Goal: Task Accomplishment & Management: Complete application form

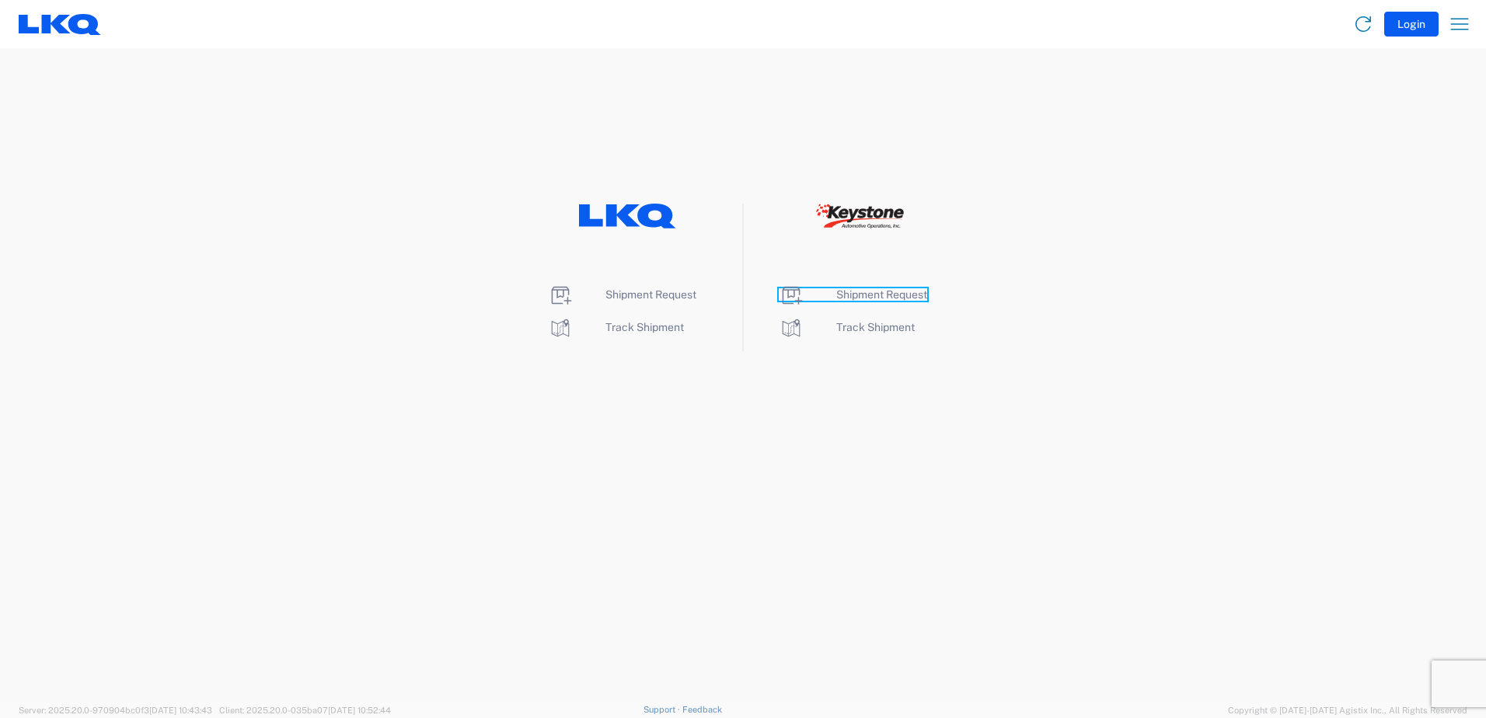
click at [878, 297] on span "Shipment Request" at bounding box center [881, 294] width 91 height 12
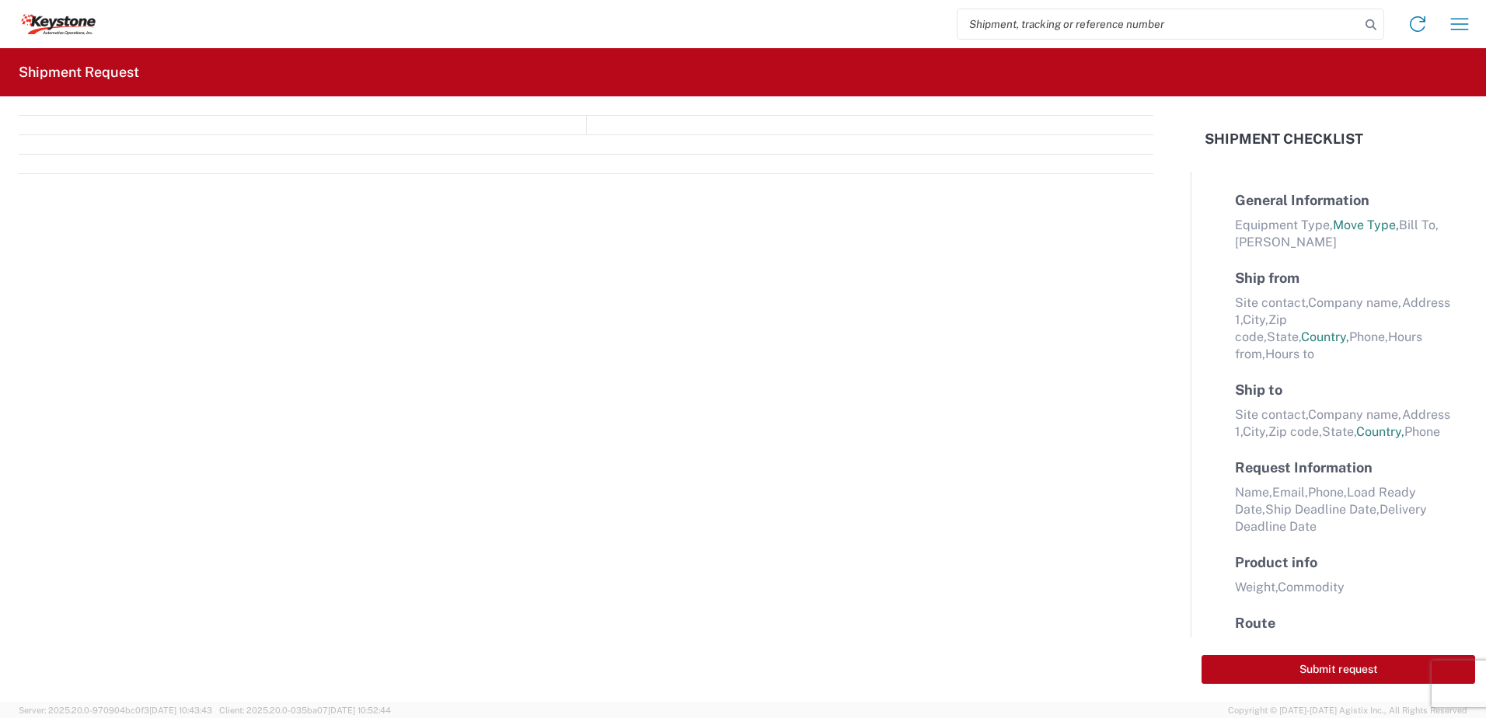
select select "FULL"
select select "LBS"
select select "IN"
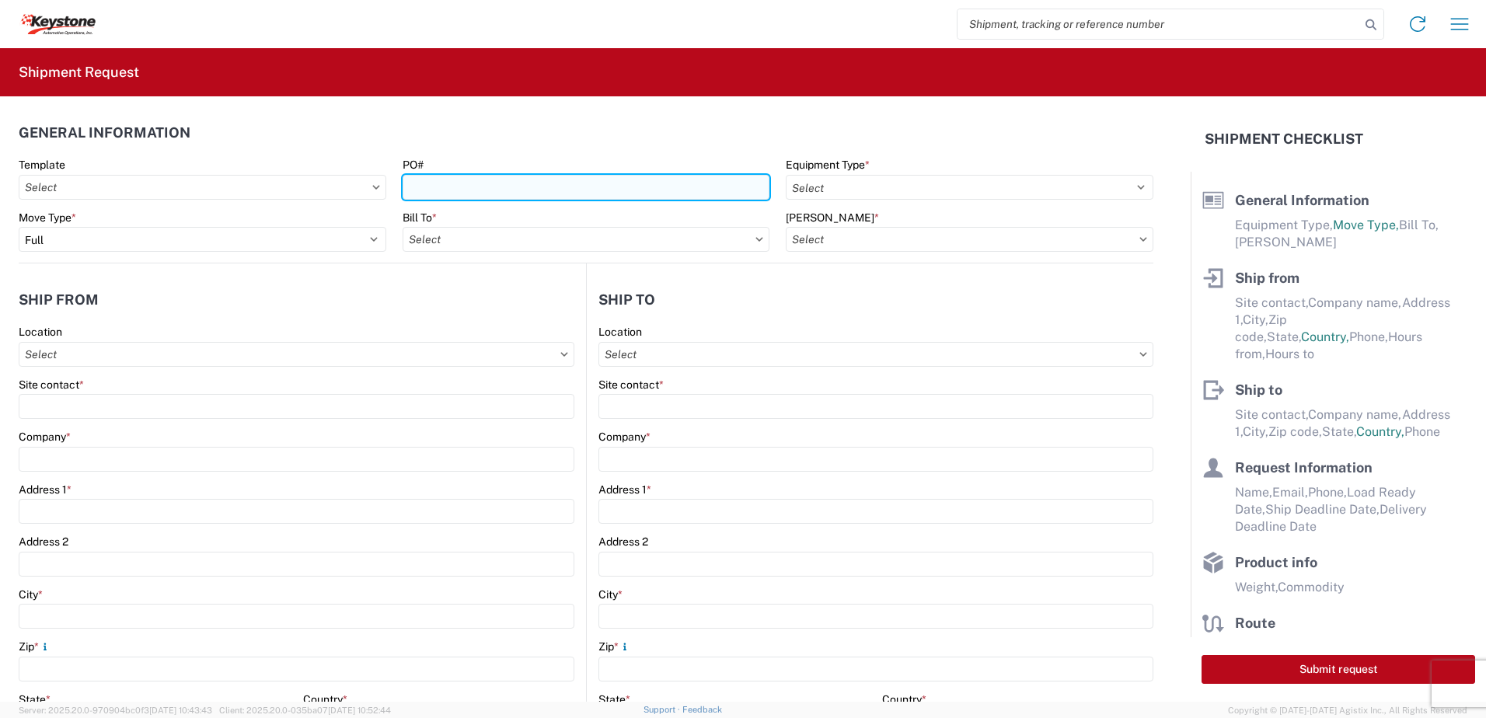
click at [456, 194] on input "PO#" at bounding box center [586, 187] width 368 height 25
type input "Mass [DATE]"
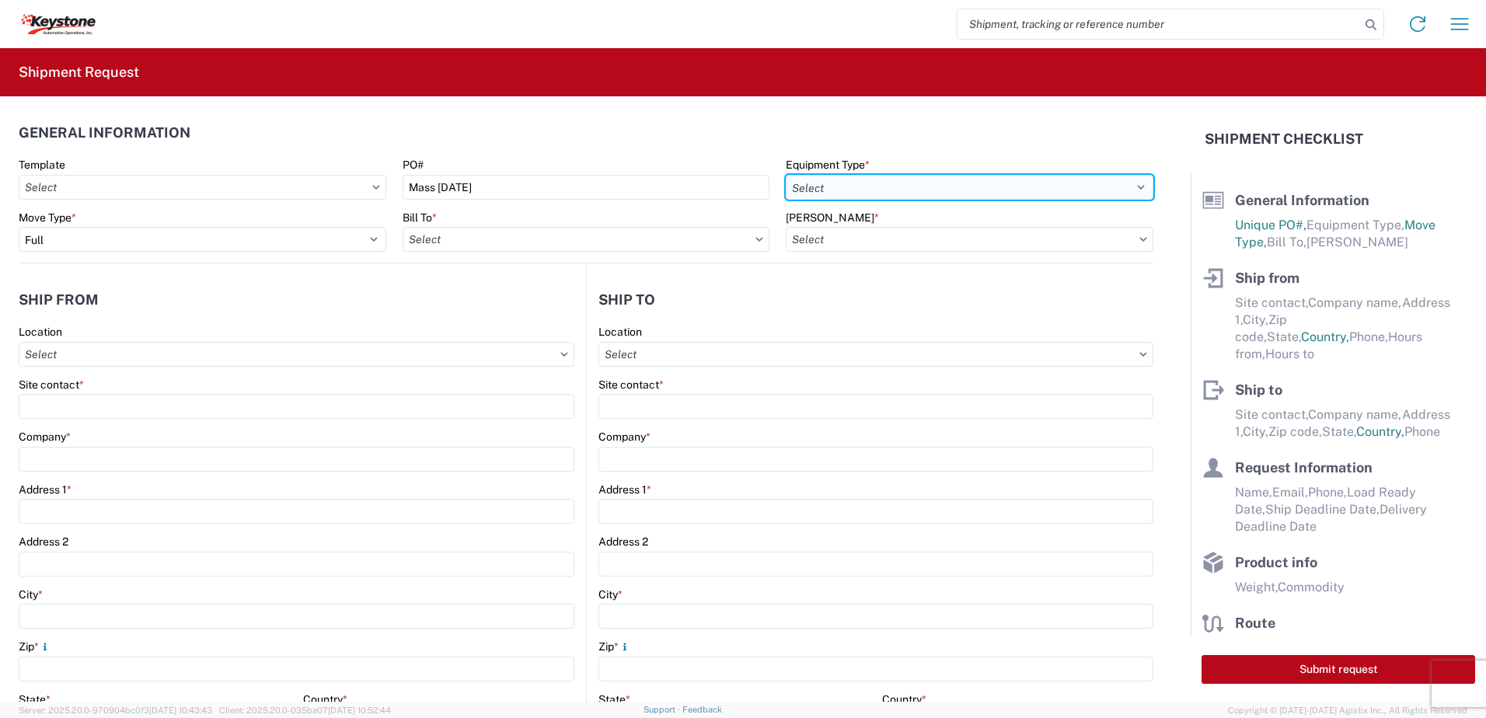
click at [814, 189] on select "Select 53’ Dry Van Flatbed Dropdeck (van) Lowboy (flatbed) Rail" at bounding box center [970, 187] width 368 height 25
select select "STDV"
click at [786, 175] on select "Select 53’ Dry Van Flatbed Dropdeck (van) Lowboy (flatbed) Rail" at bounding box center [970, 187] width 368 height 25
click at [511, 237] on input "text" at bounding box center [586, 239] width 368 height 25
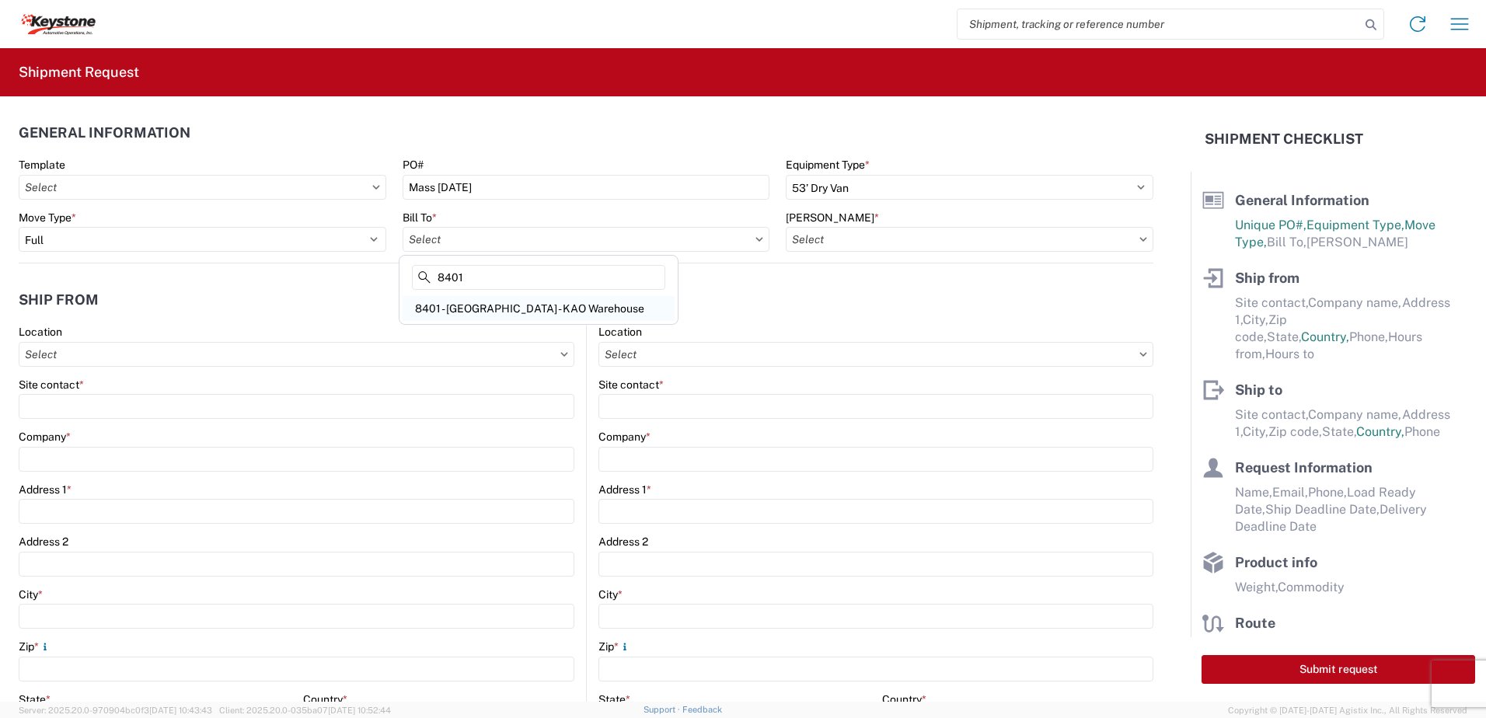
type input "8401"
click at [493, 307] on div "8401 - [GEOGRAPHIC_DATA] - KAO Warehouse" at bounding box center [538, 308] width 272 height 25
type input "8401 - [GEOGRAPHIC_DATA] - KAO Warehouse"
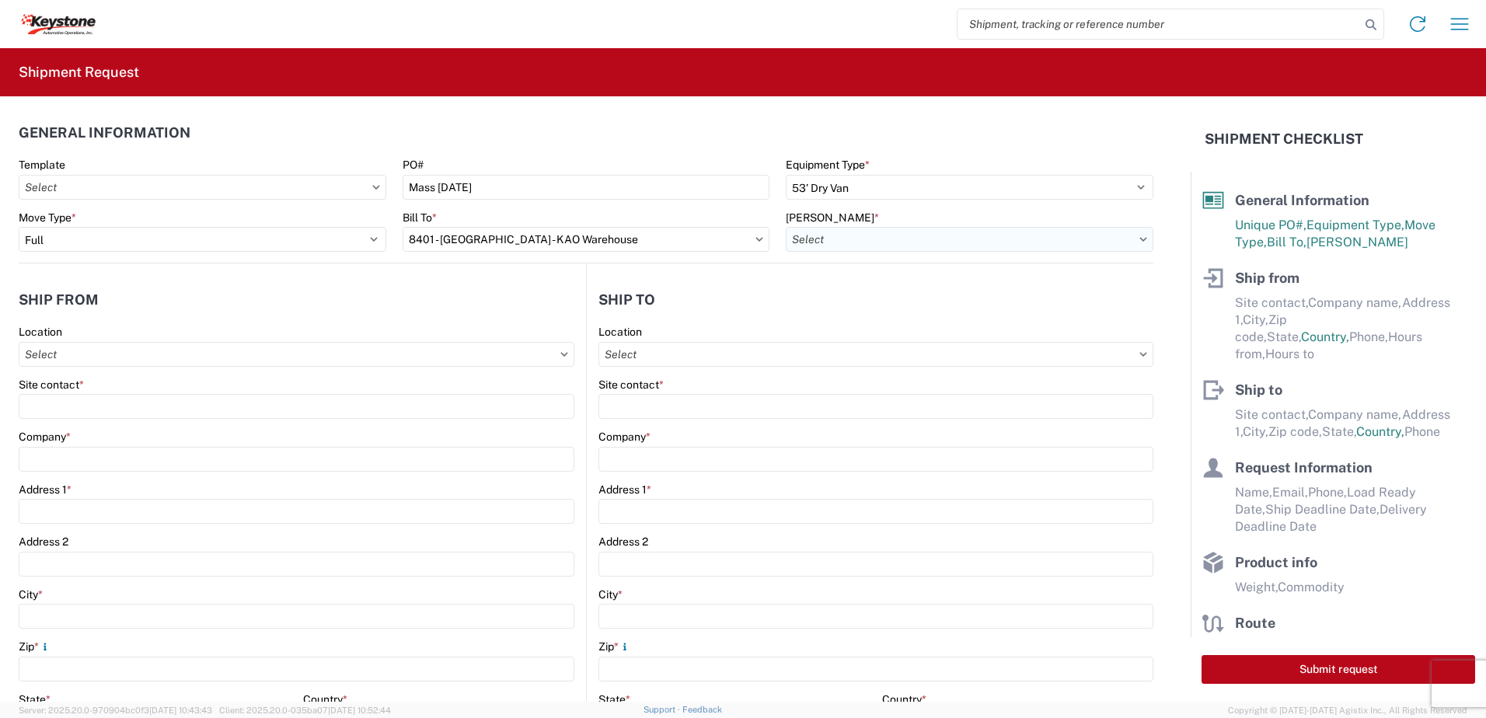
click at [817, 239] on input "text" at bounding box center [970, 239] width 368 height 25
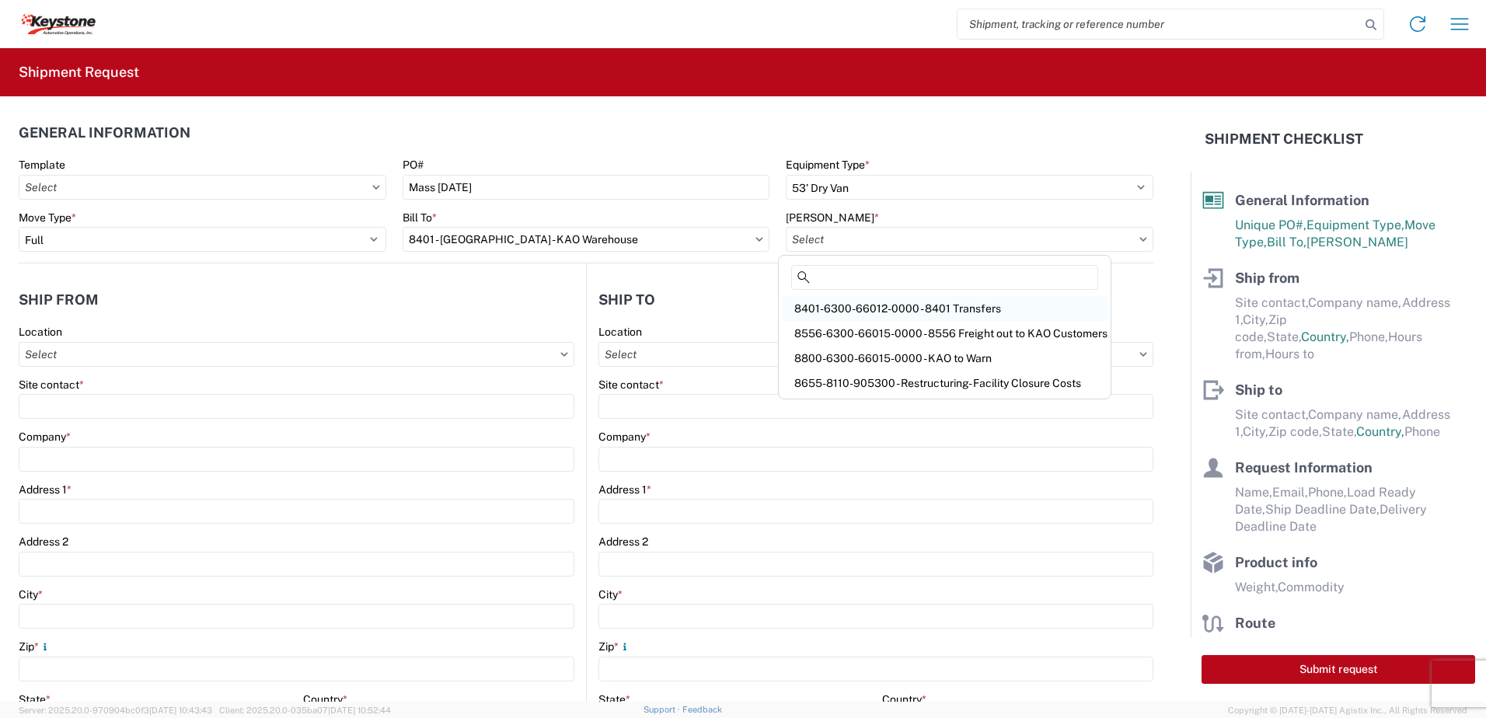
click at [898, 306] on div "8401-6300-66012-0000 - 8401 Transfers" at bounding box center [945, 308] width 326 height 25
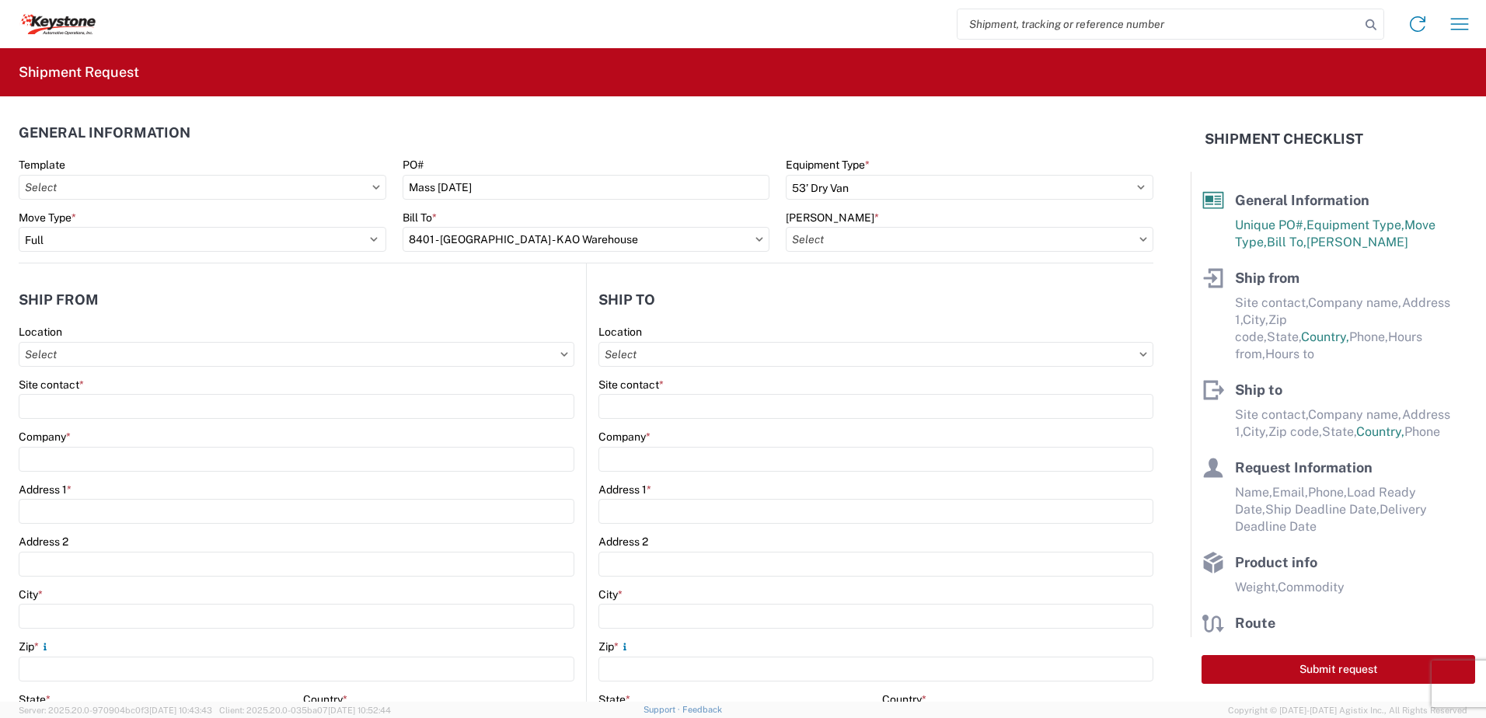
type input "8401-6300-66012-0000 - 8401 Transfers, 8401-6300-66012-0000 - 8401 Transfers"
click at [182, 354] on input "text" at bounding box center [297, 354] width 556 height 25
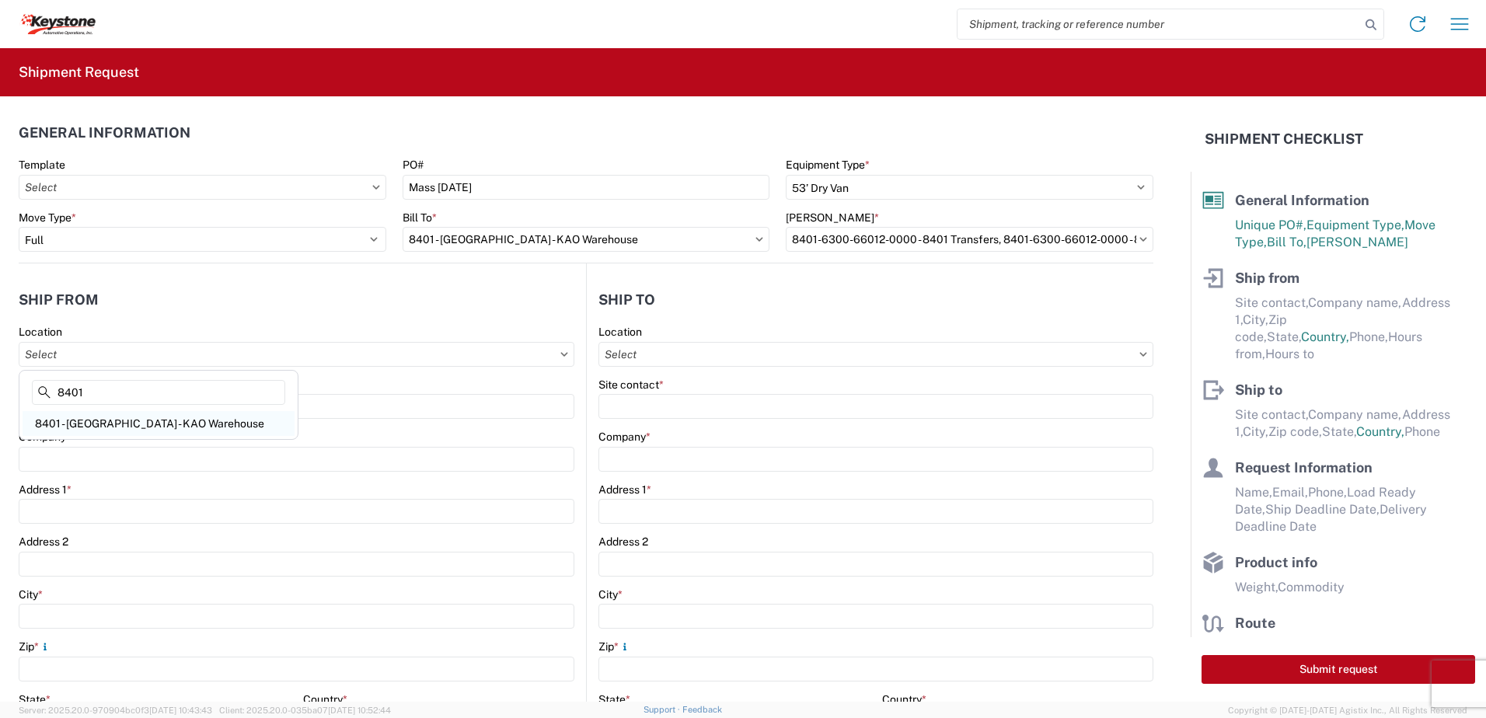
type input "8401"
click at [99, 423] on div "8401 - [GEOGRAPHIC_DATA] - KAO Warehouse" at bounding box center [159, 423] width 272 height 25
type input "8401 - [GEOGRAPHIC_DATA] - KAO Warehouse"
type input "KAO"
type input "[STREET_ADDRESS][PERSON_NAME]"
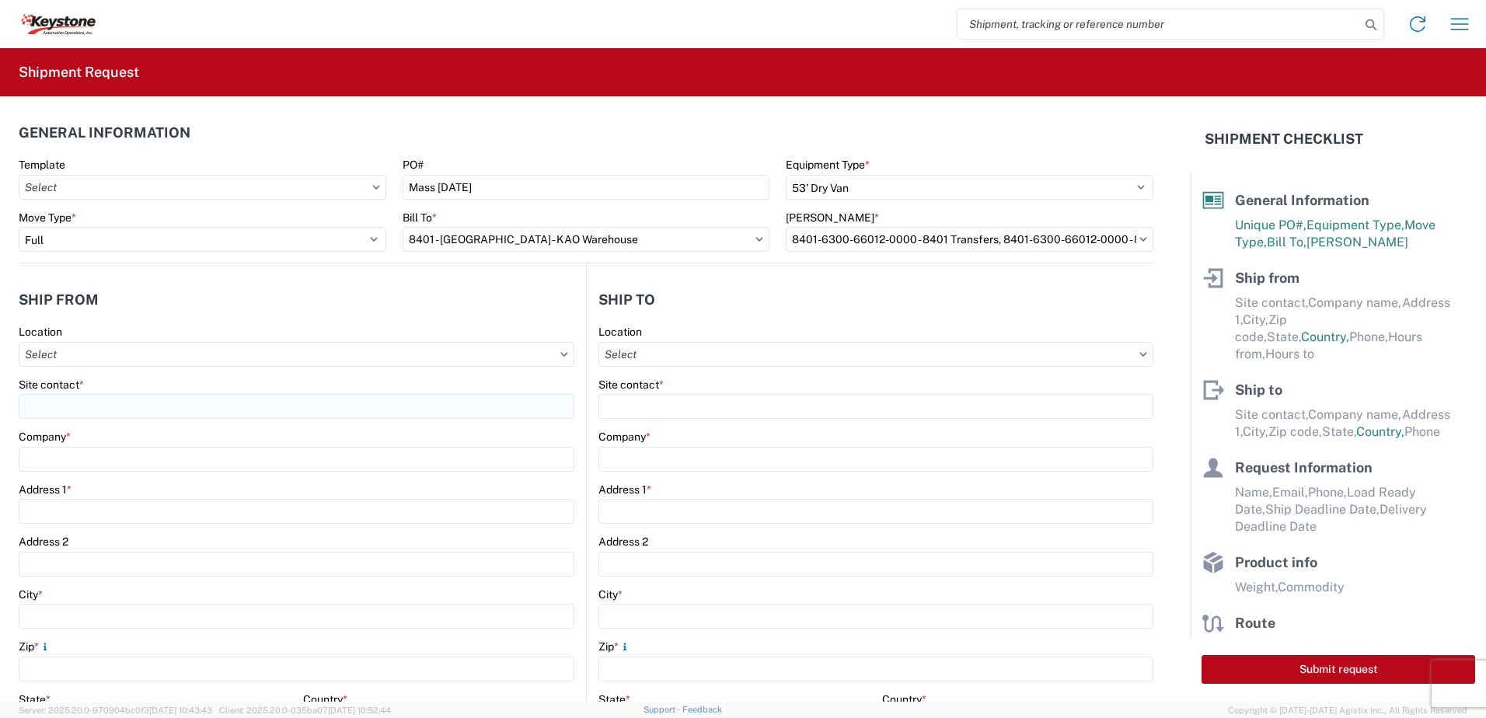
type input "[GEOGRAPHIC_DATA]"
type input "18643"
select select "PA"
select select "US"
type input "07:00"
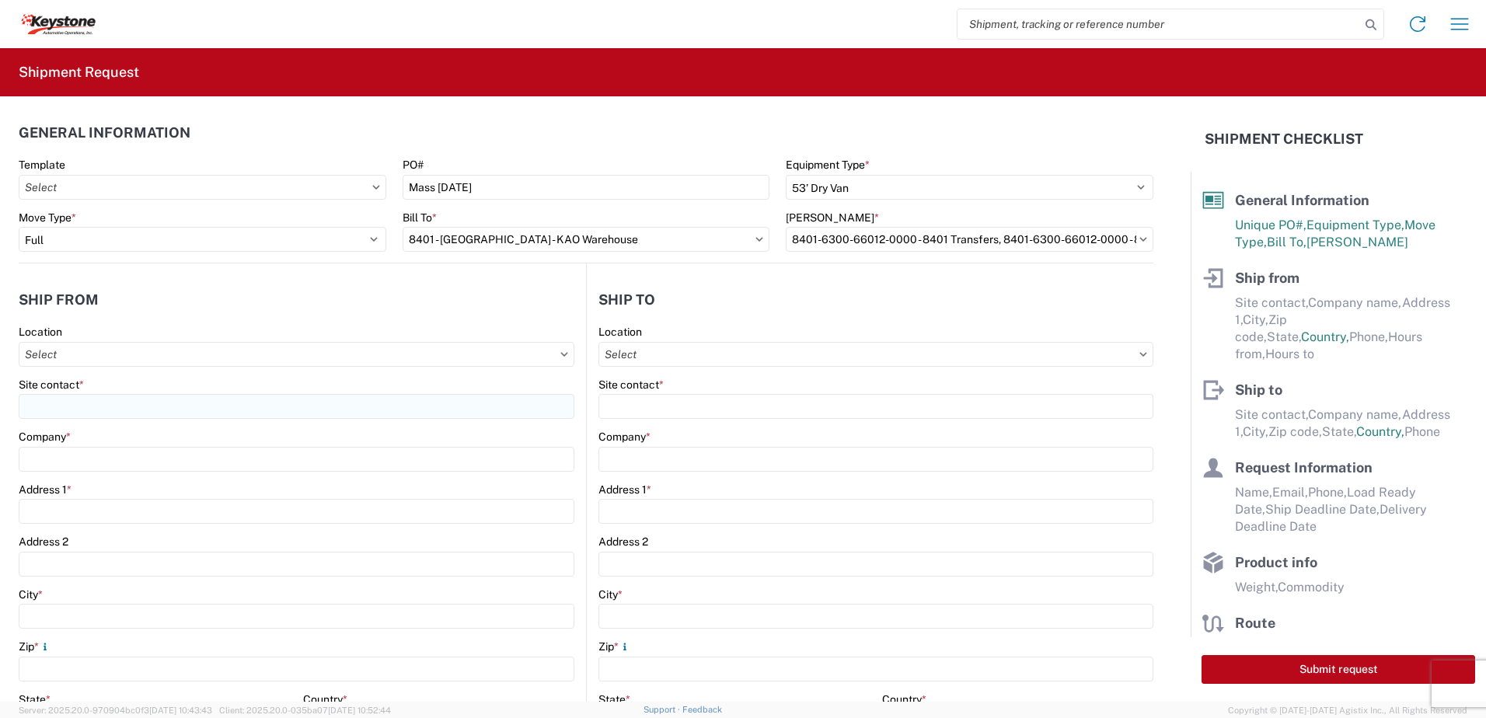
type input "17:00"
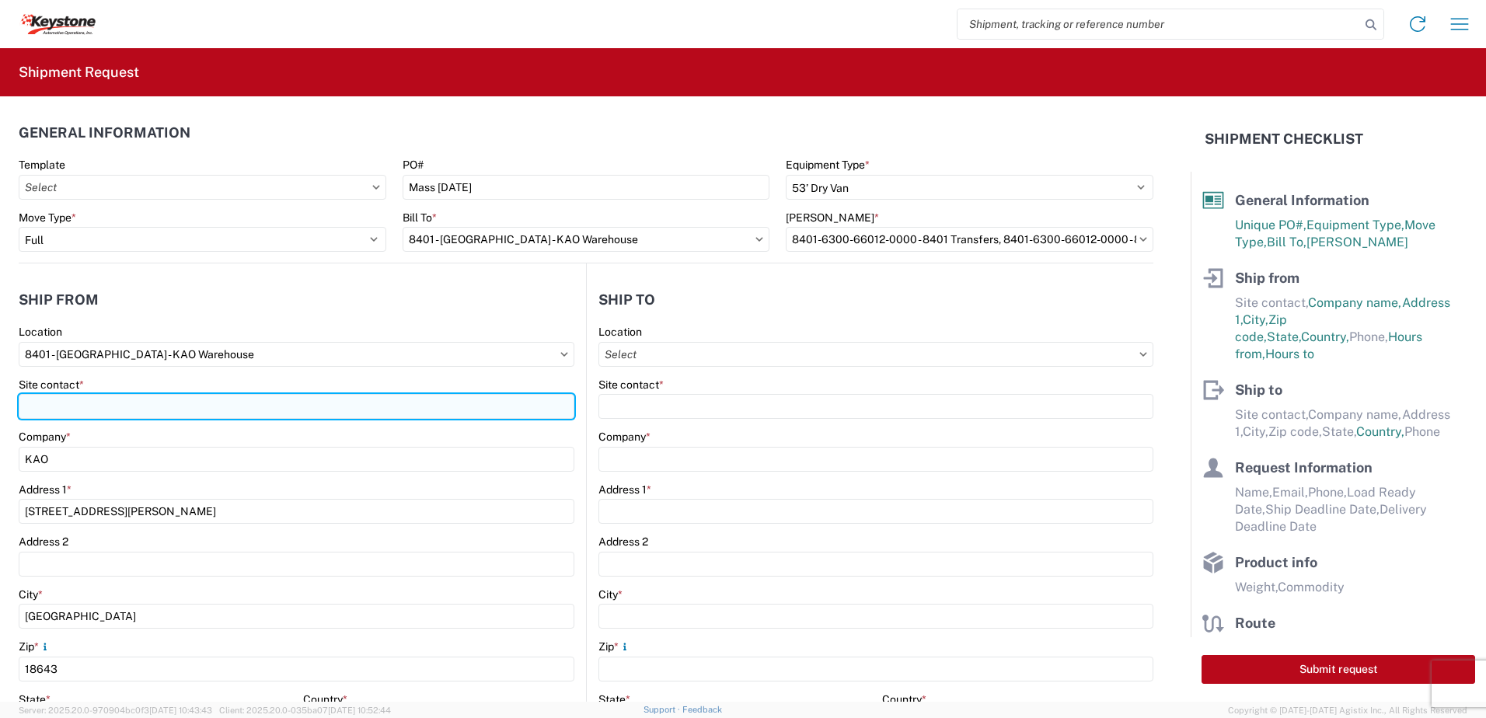
click at [93, 398] on input "Site contact *" at bounding box center [297, 406] width 556 height 25
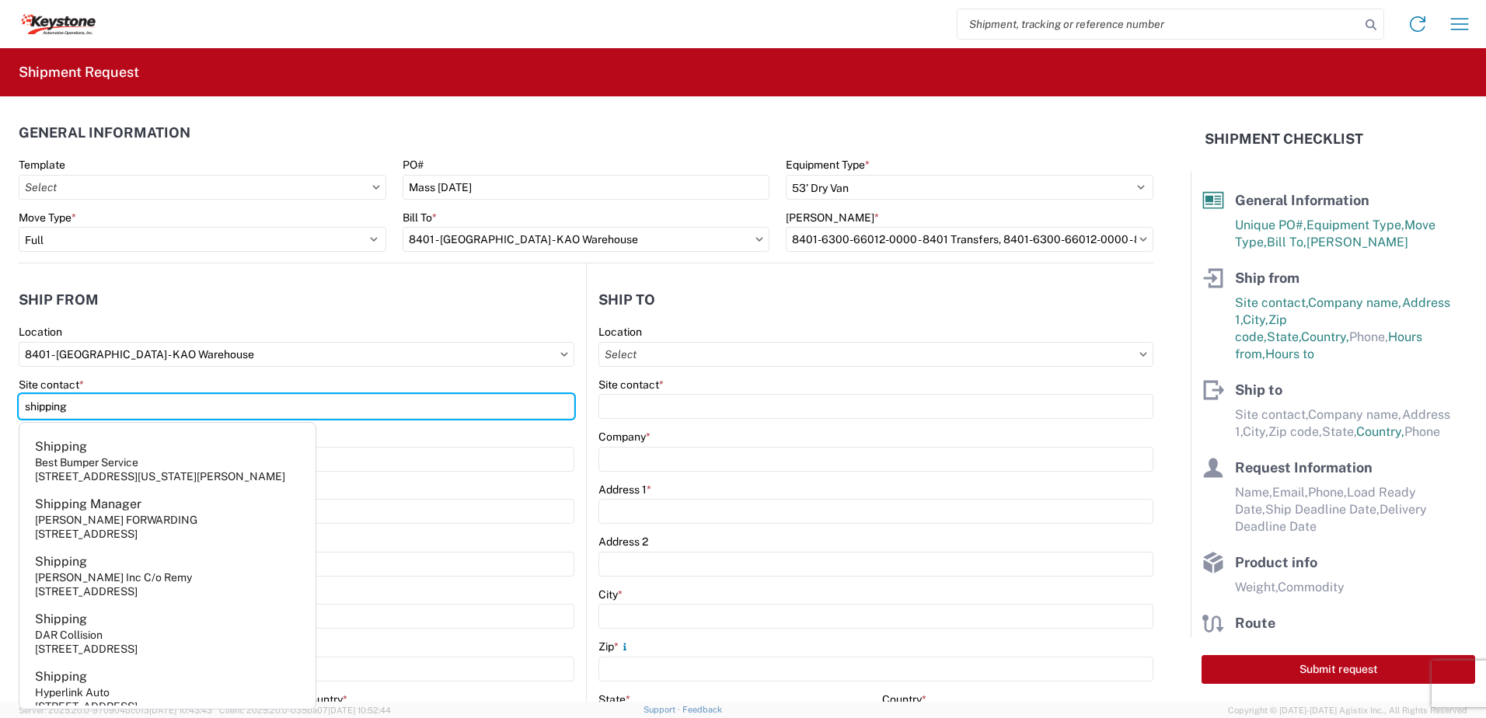
type input "shipping"
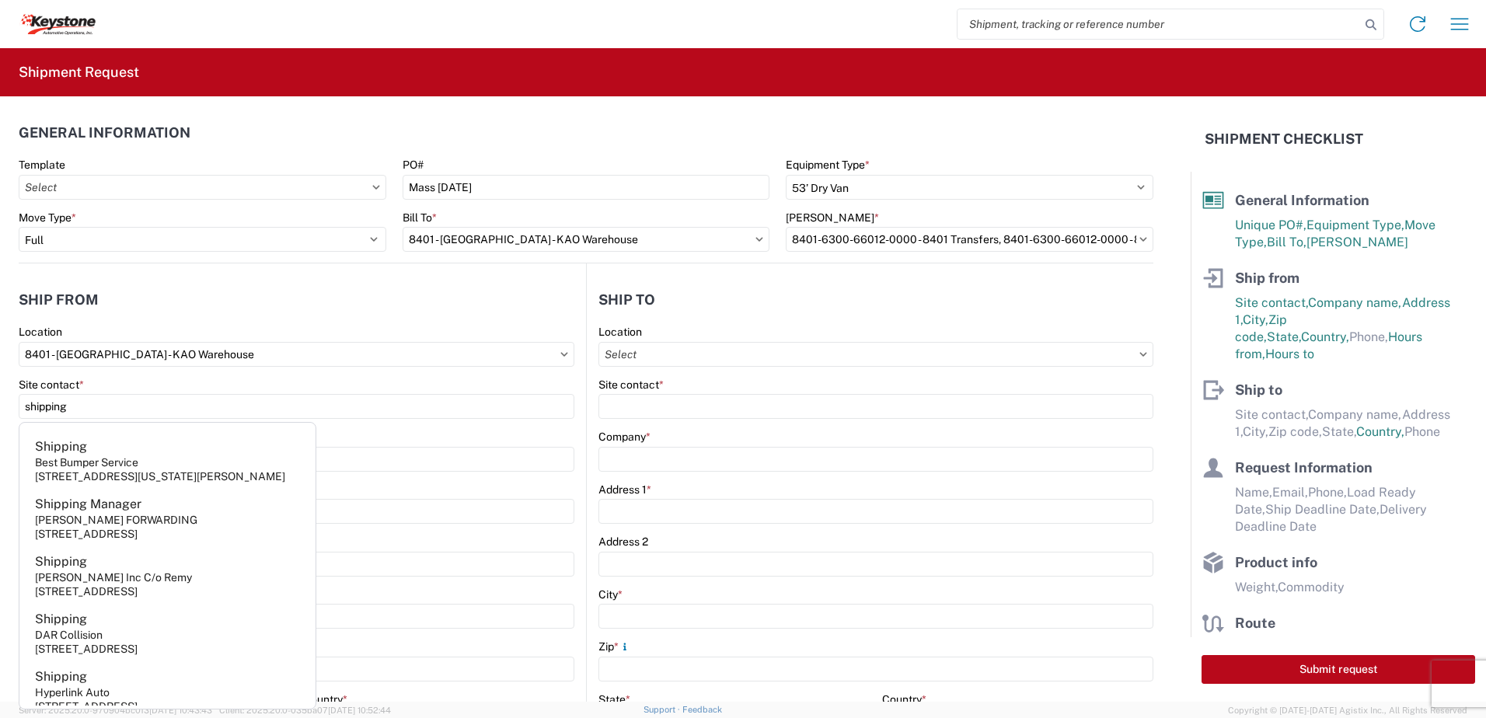
click at [141, 284] on header "Ship from" at bounding box center [302, 299] width 567 height 35
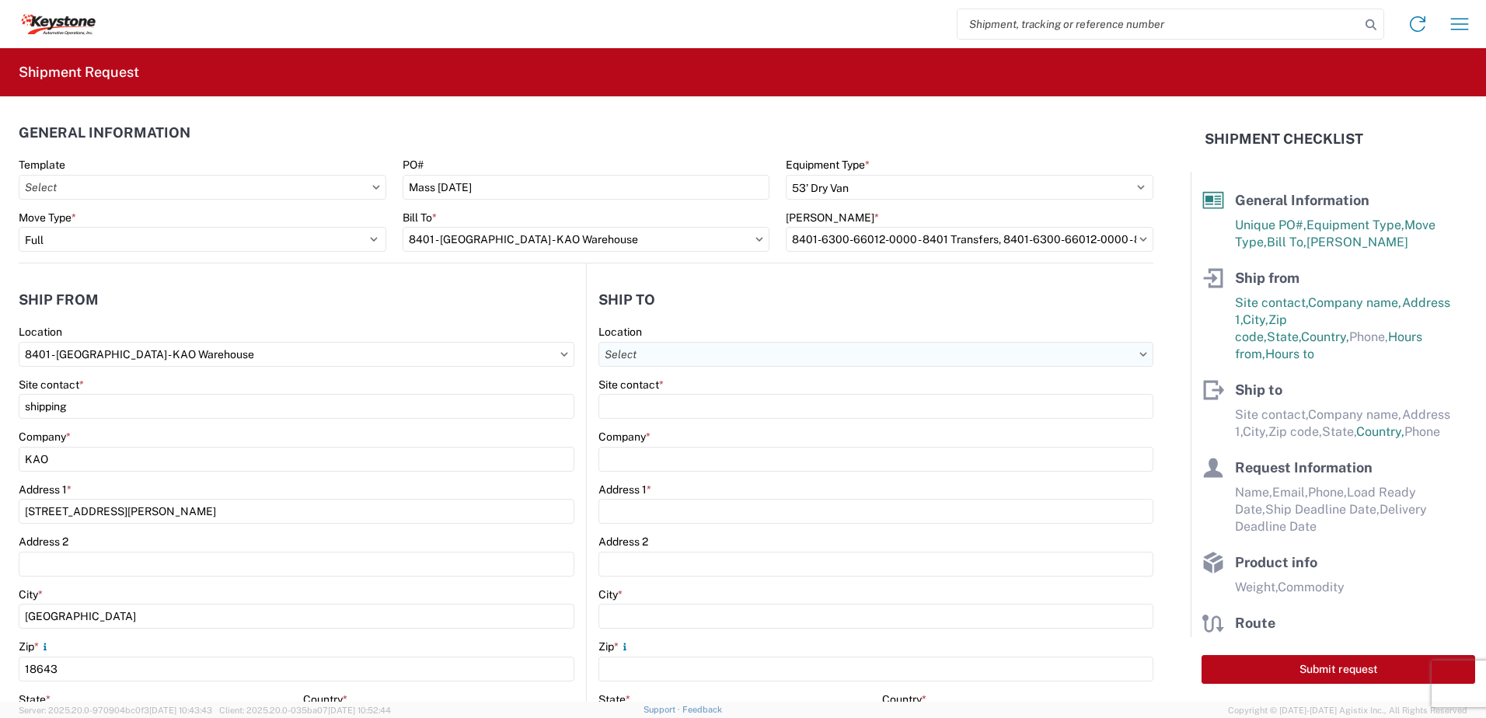
click at [672, 358] on input "text" at bounding box center [875, 354] width 555 height 25
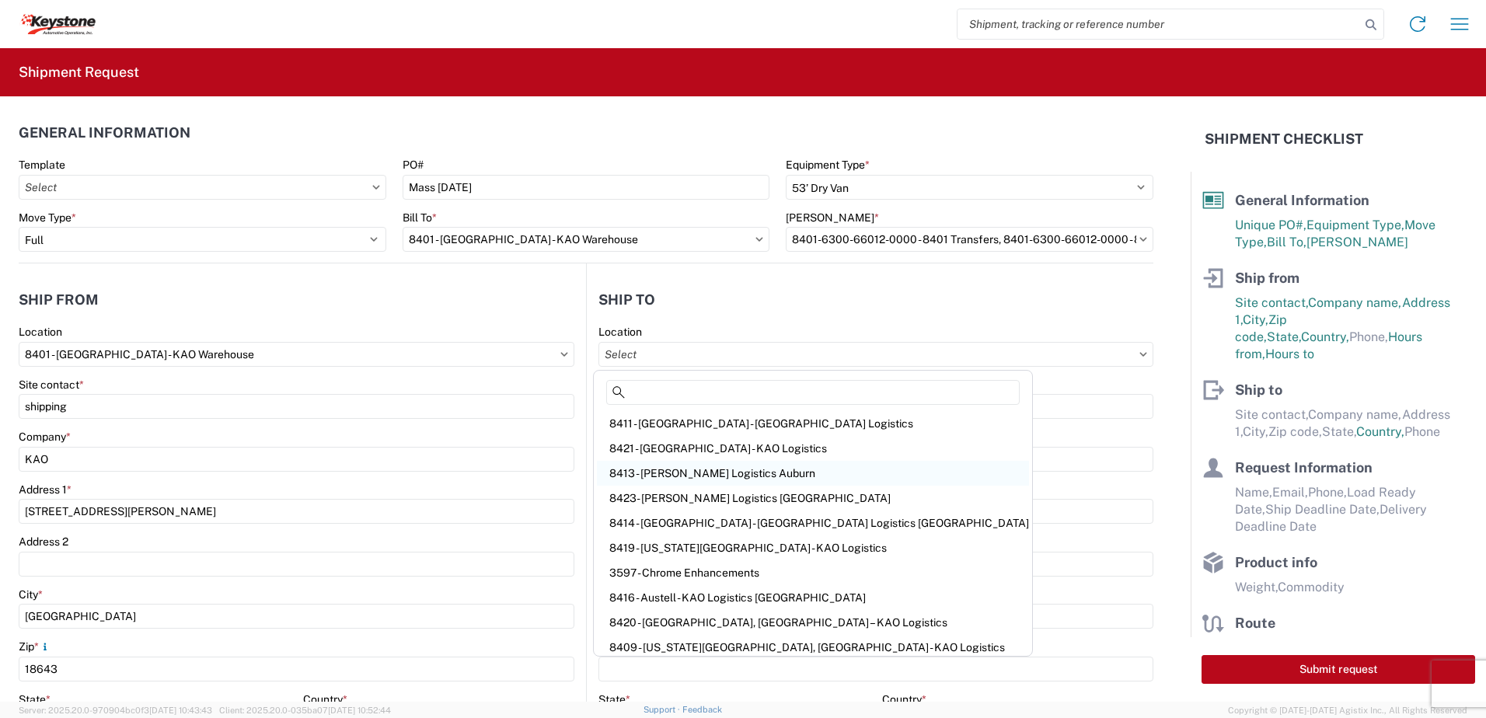
click at [678, 478] on div "8413 - [PERSON_NAME] Logistics Auburn" at bounding box center [813, 473] width 432 height 25
type input "8413 - [PERSON_NAME] Logistics Auburn"
type input "KAO"
type input "[STREET_ADDRESS]"
type input "Sterling"
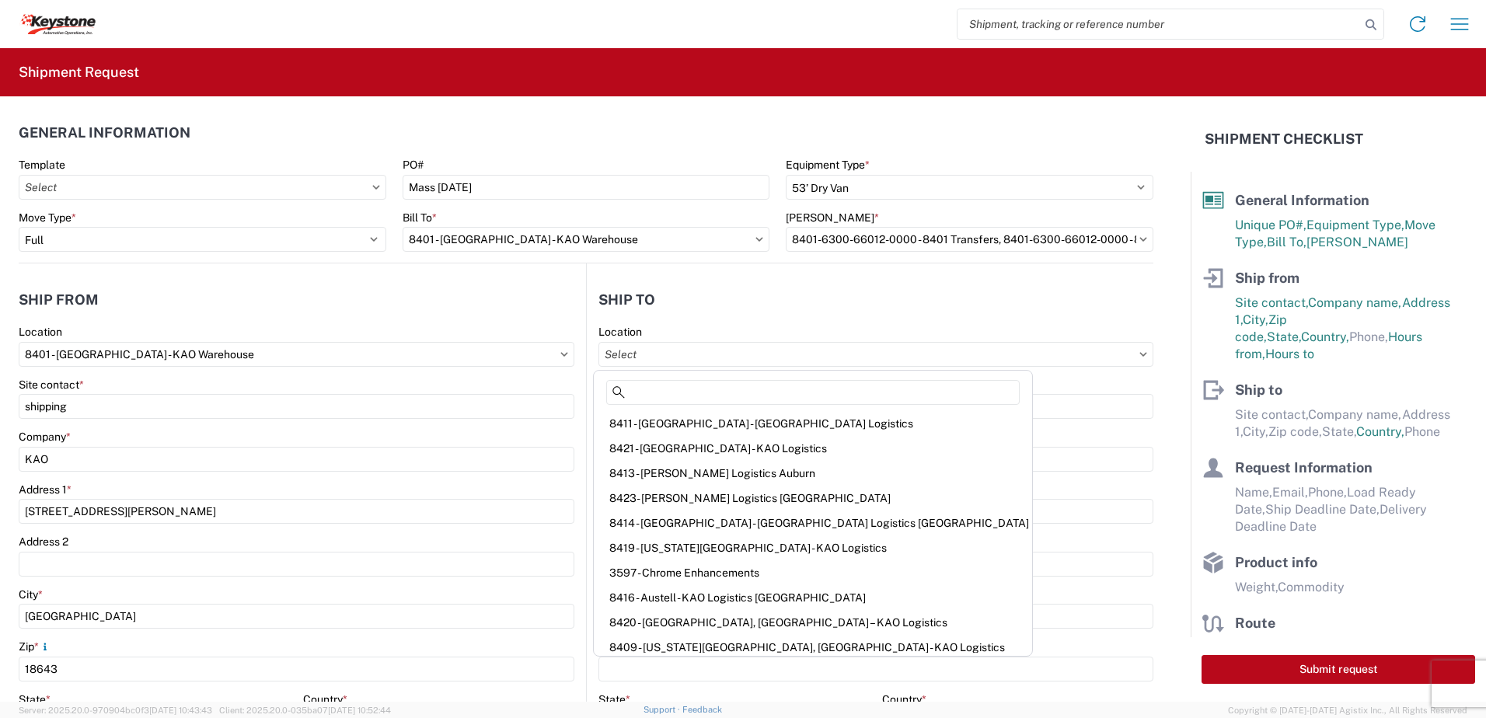
type input "01564"
select select "US"
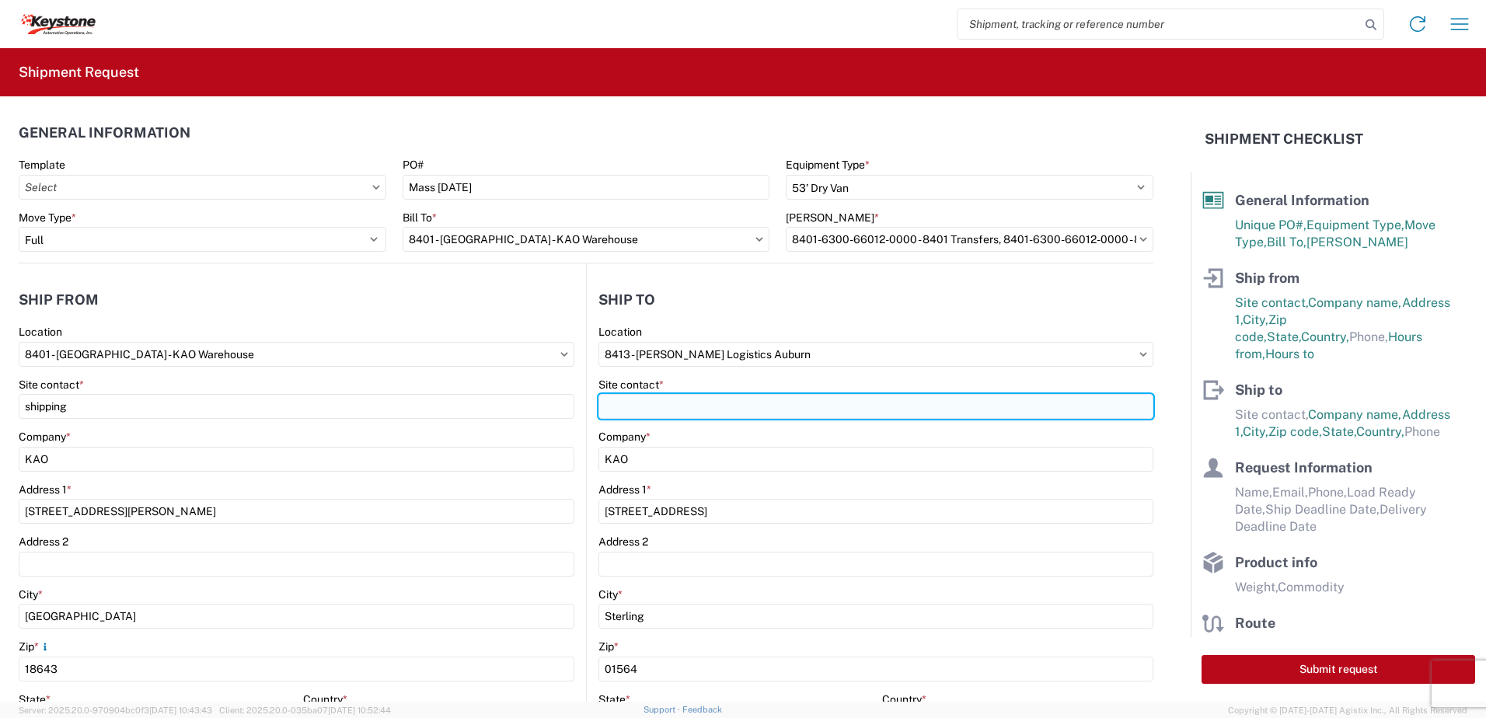
click at [648, 415] on input "Site contact *" at bounding box center [875, 406] width 555 height 25
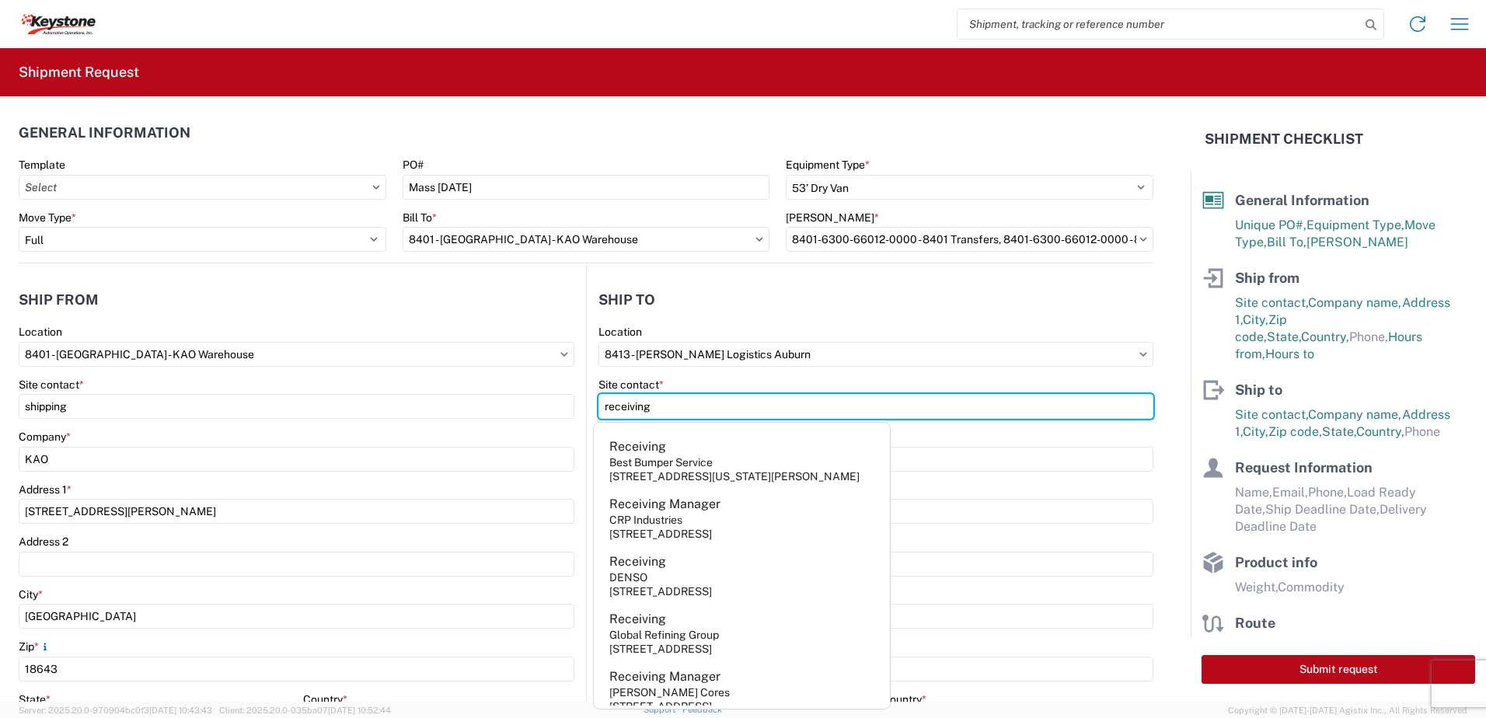
type input "receiving"
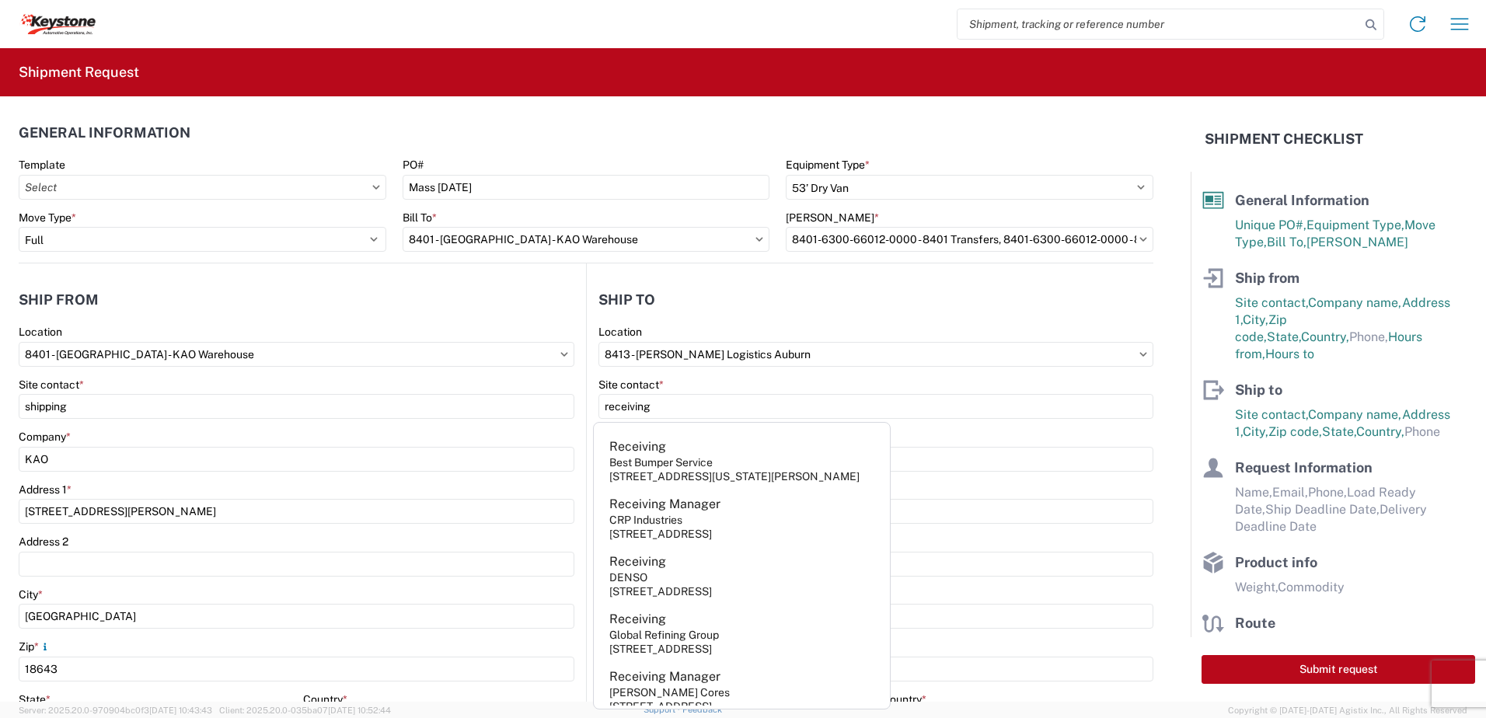
click at [702, 270] on agx-shipment-stop-widget-v2 "Ship [GEOGRAPHIC_DATA] 8413 Location 8413 - [GEOGRAPHIC_DATA][PERSON_NAME][GEOG…" at bounding box center [869, 600] width 567 height 675
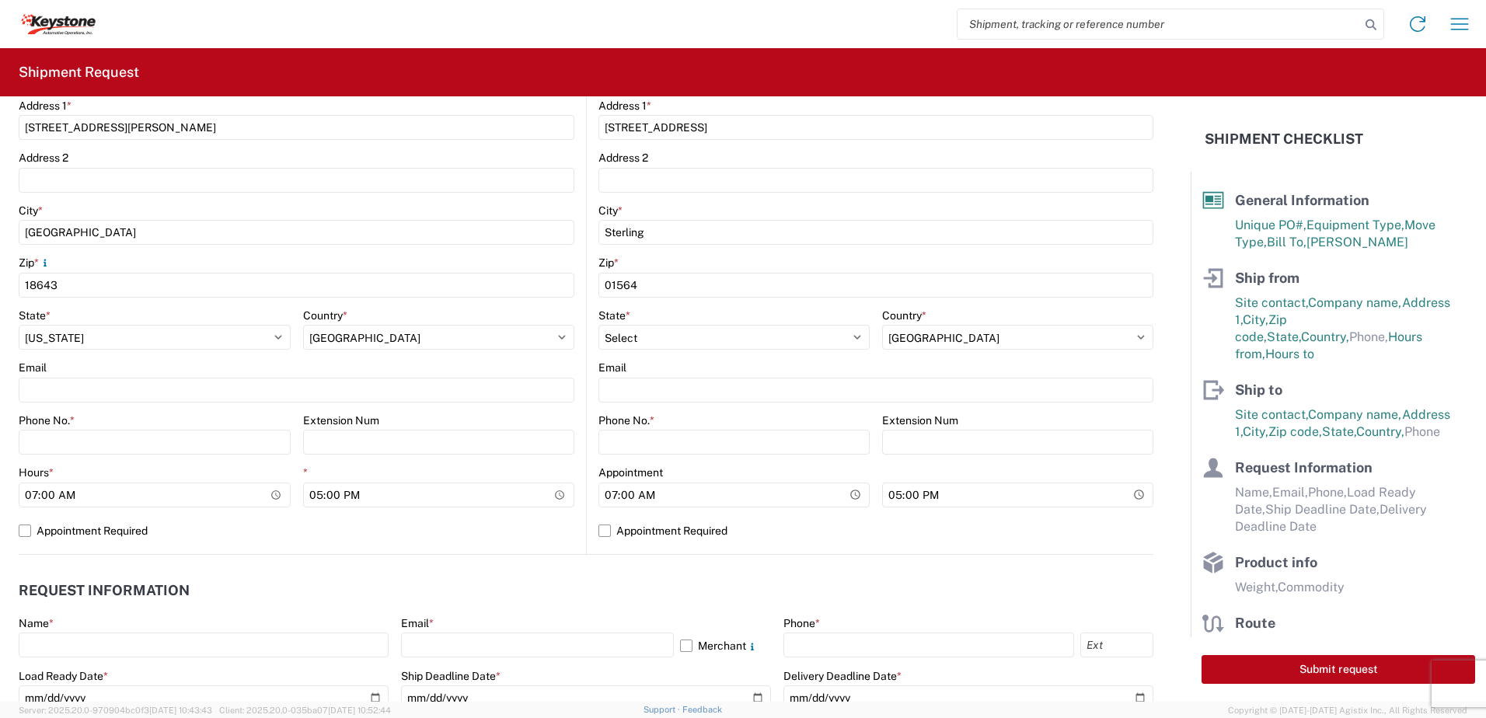
scroll to position [388, 0]
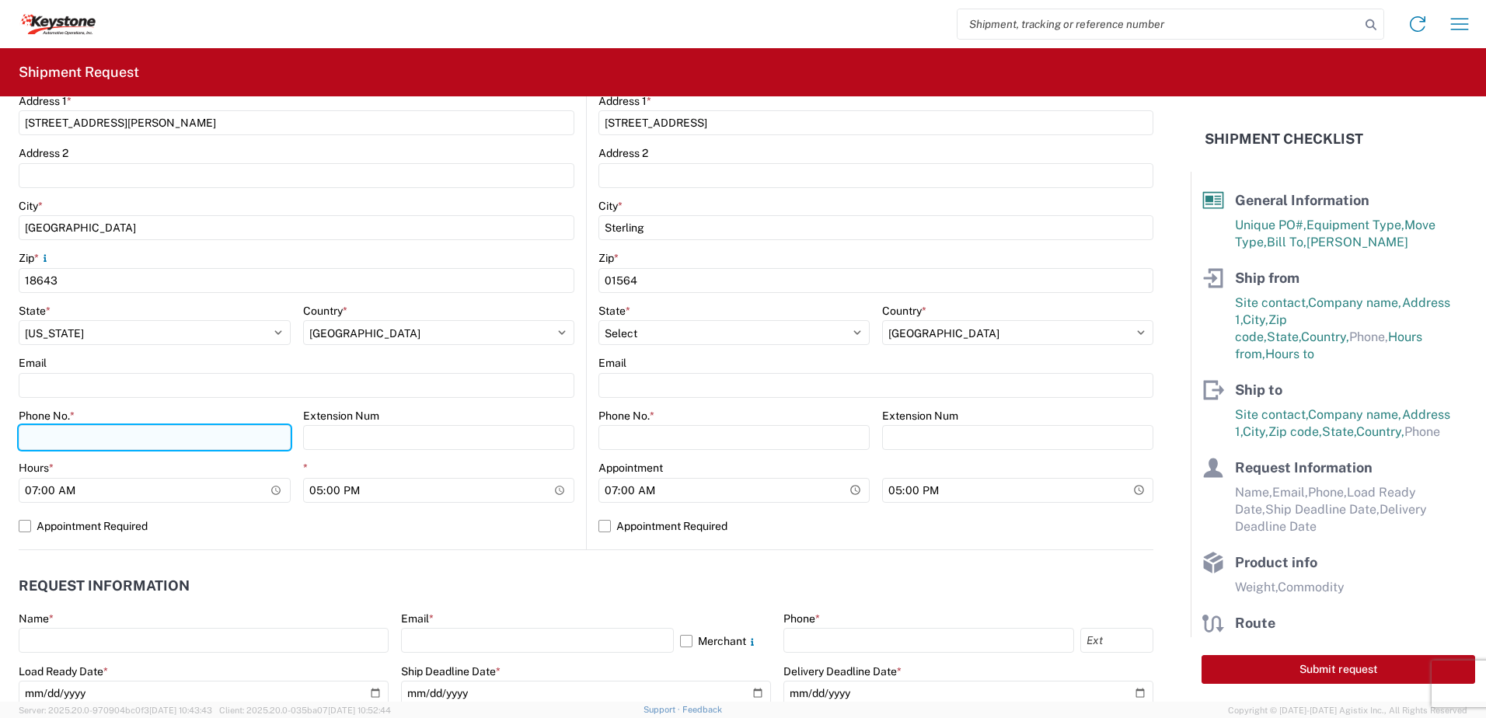
click at [100, 441] on input "Phone No. *" at bounding box center [155, 437] width 272 height 25
type input "5706554514"
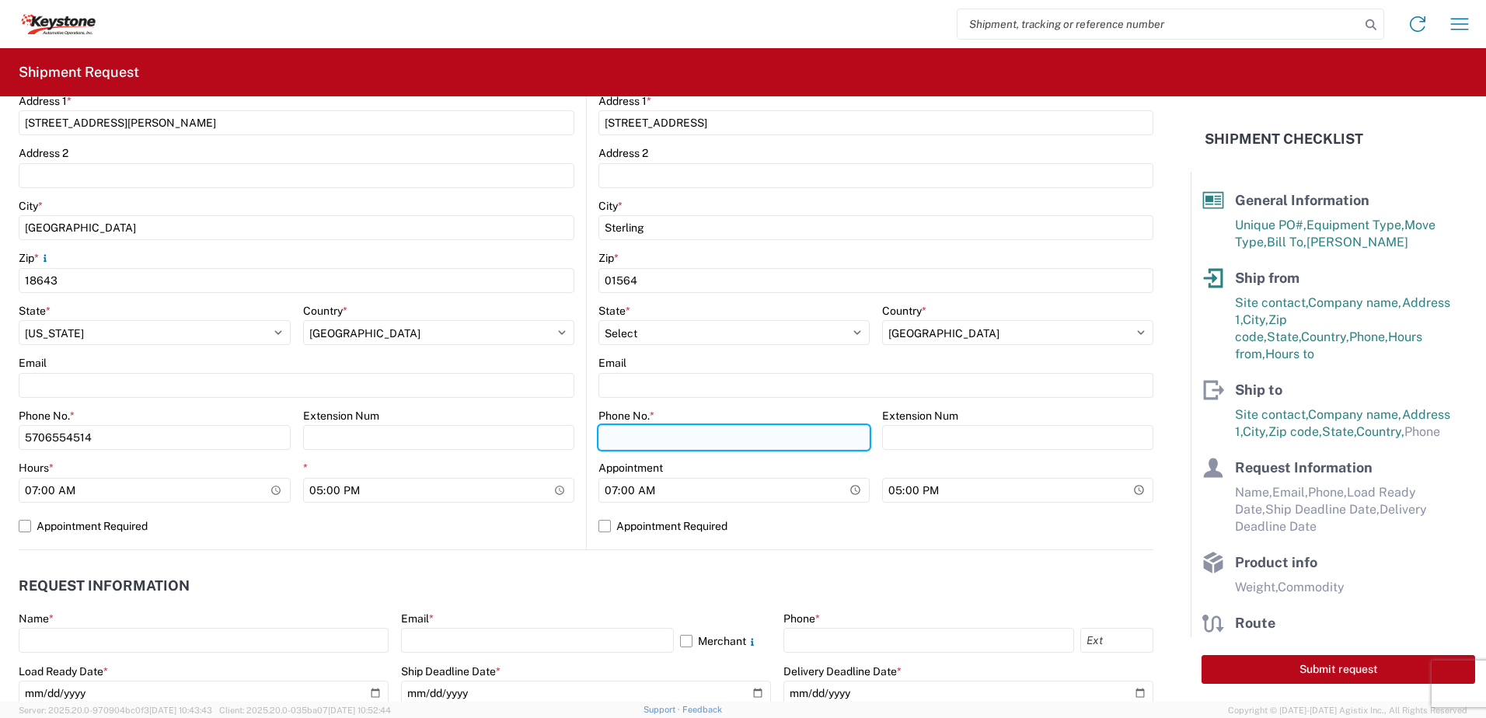
click at [684, 431] on input "Phone No. *" at bounding box center [733, 437] width 271 height 25
type input "5706554514"
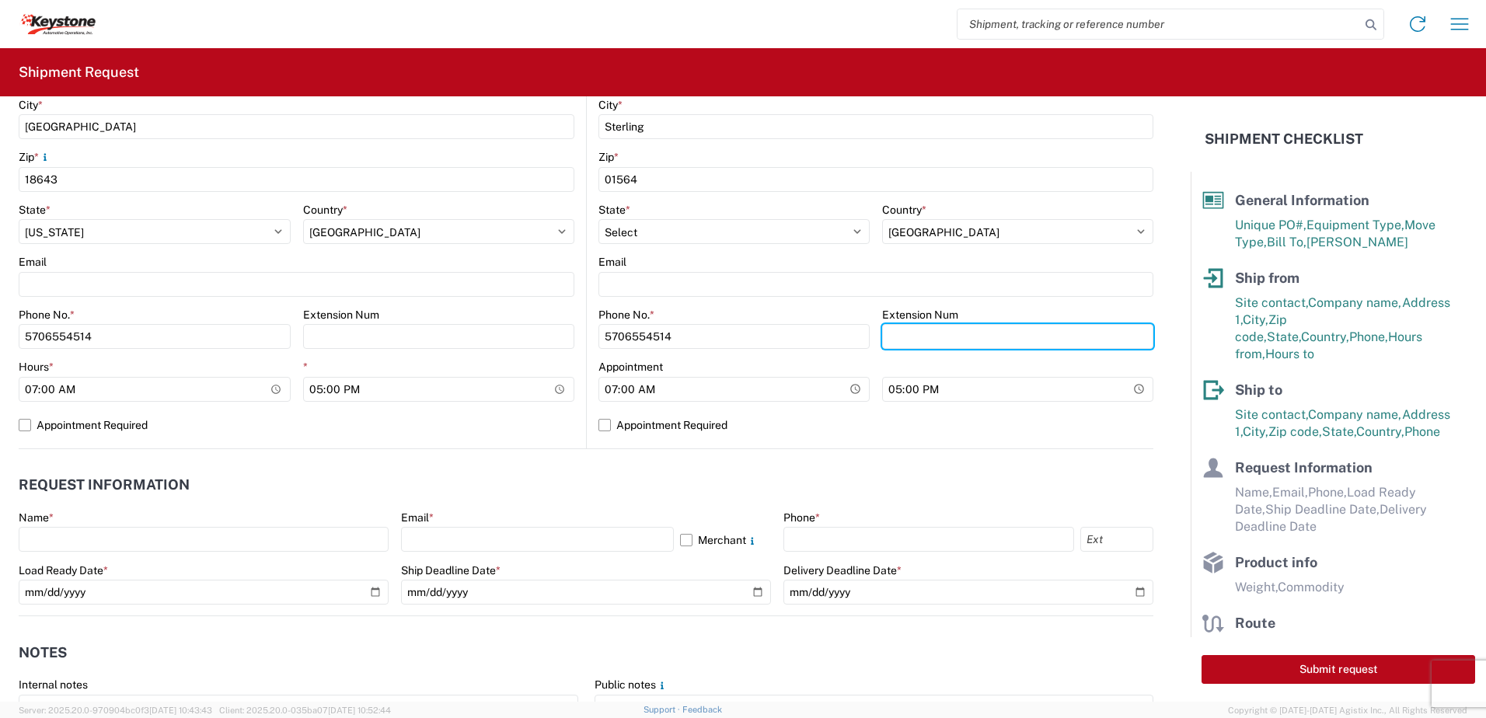
scroll to position [622, 0]
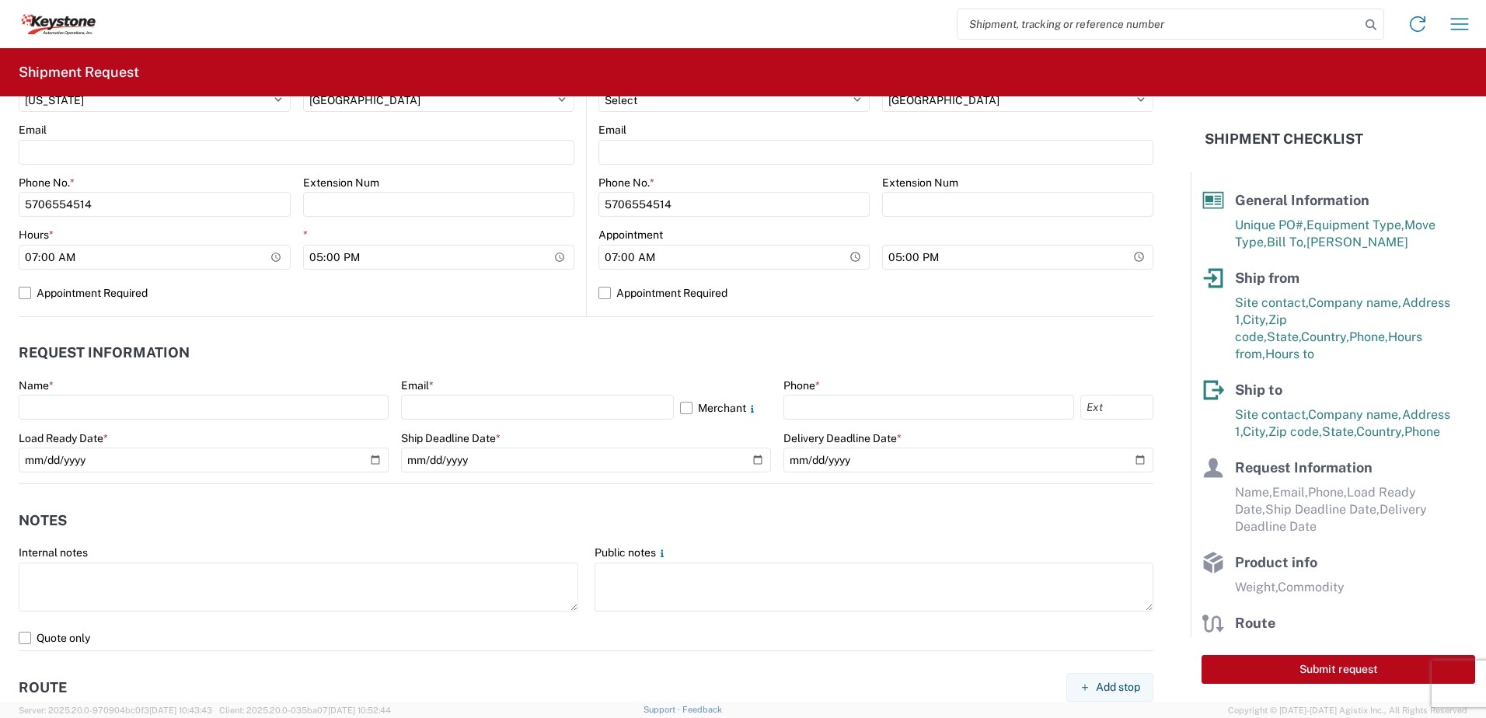
click at [42, 392] on div "Name *" at bounding box center [204, 399] width 370 height 42
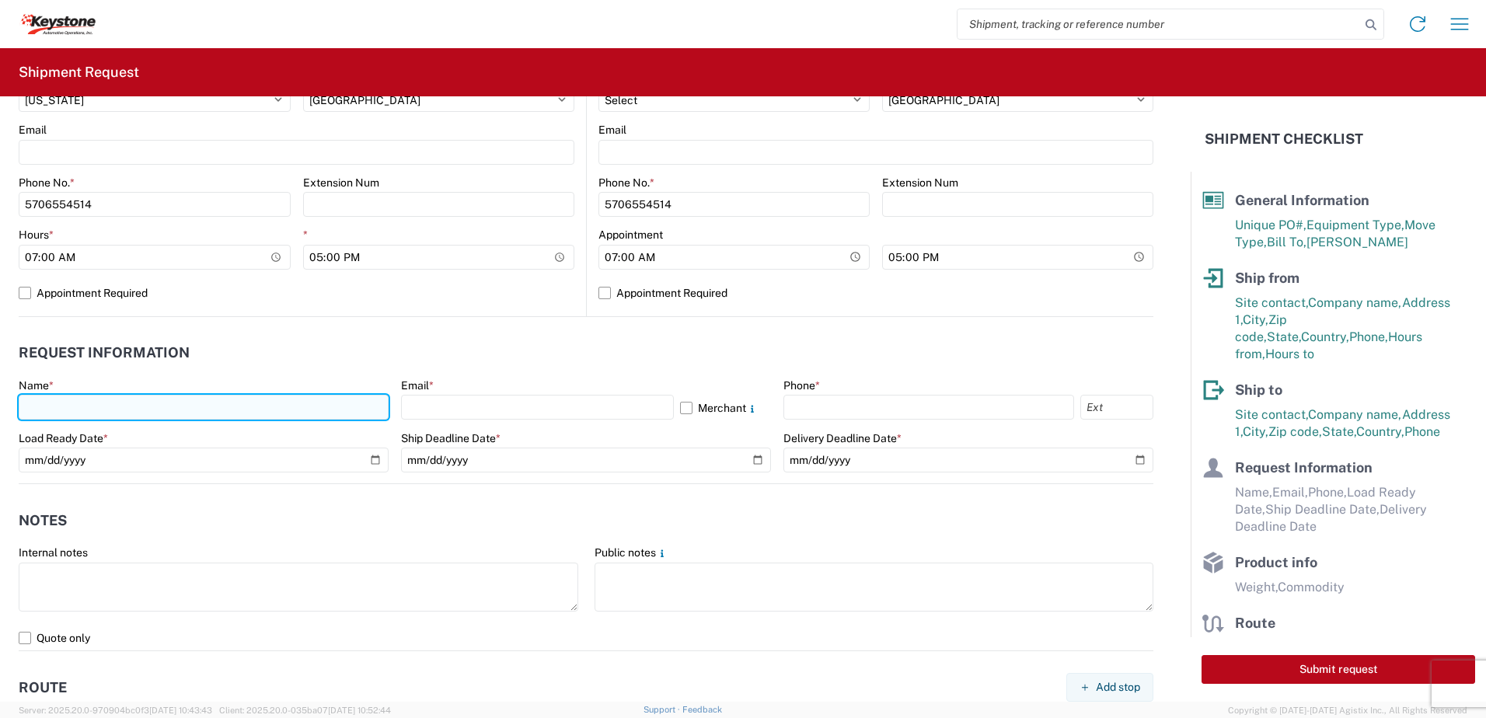
click at [34, 405] on input "text" at bounding box center [204, 407] width 370 height 25
type input "[PERSON_NAME]"
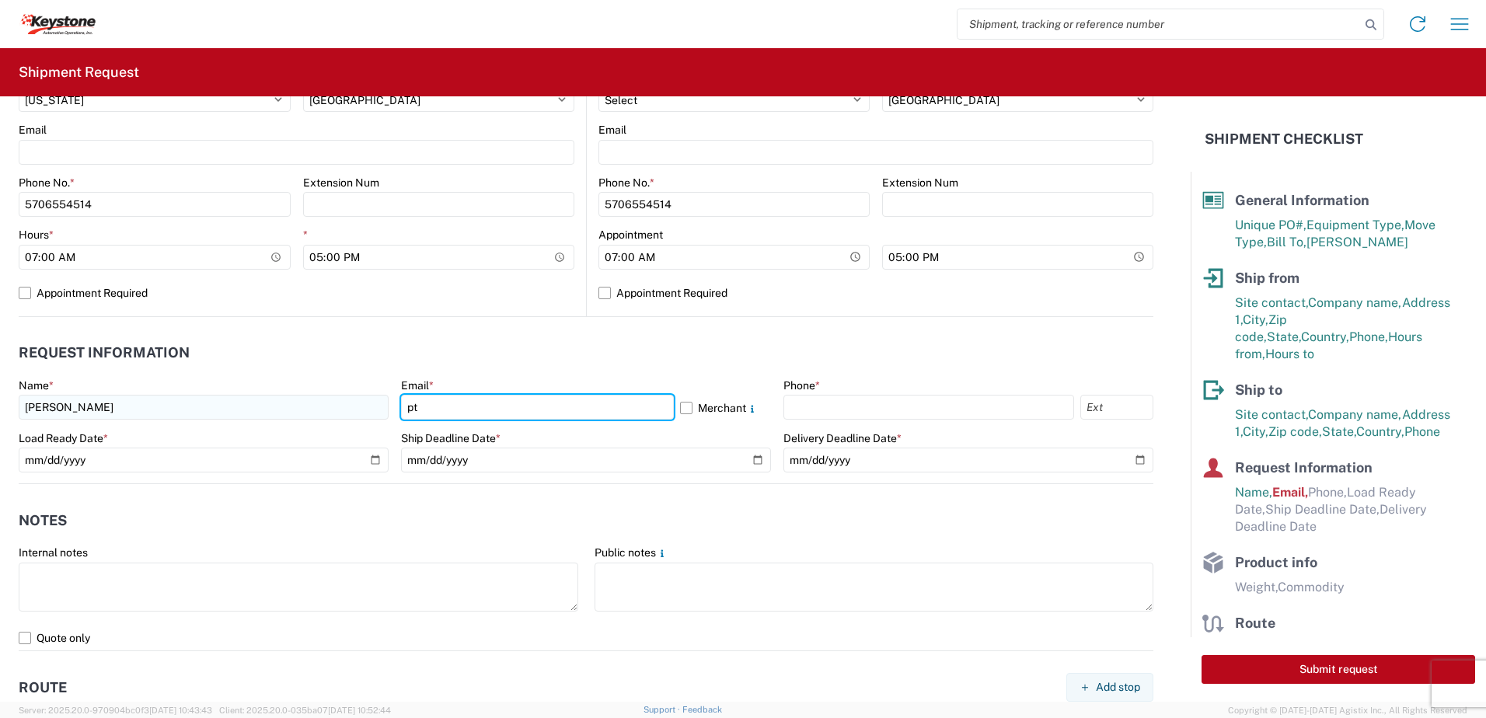
type input "[EMAIL_ADDRESS][DOMAIN_NAME]"
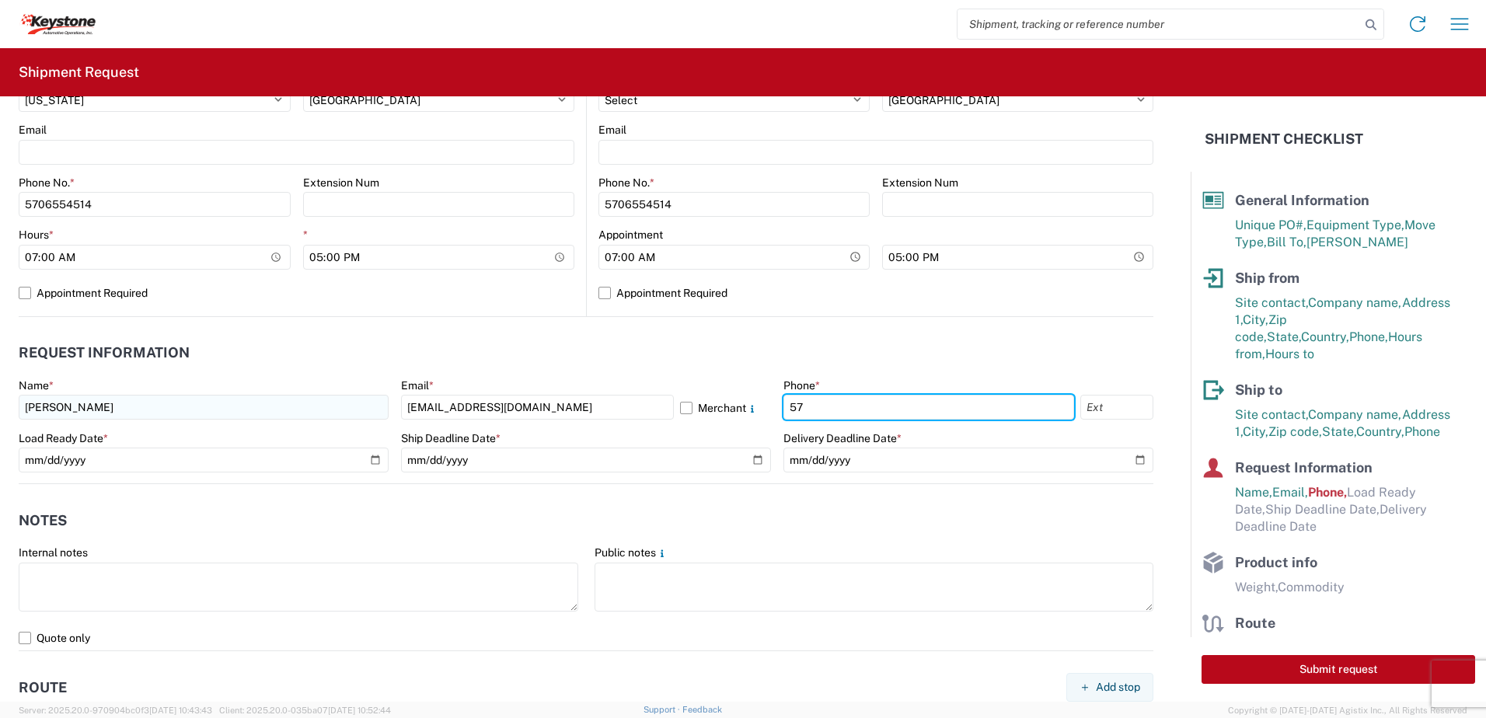
type input "5706554514"
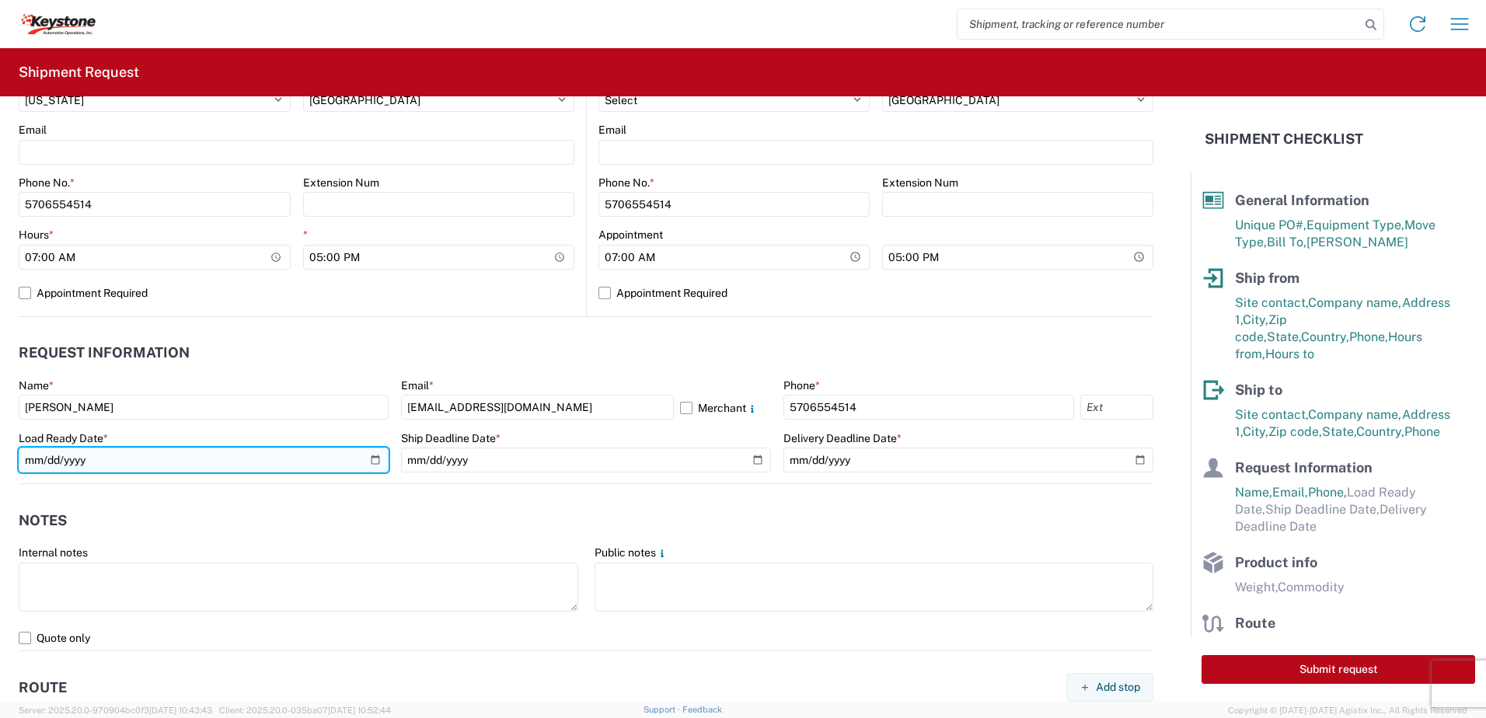
click at [367, 456] on input "date" at bounding box center [204, 460] width 370 height 25
type input "[DATE]"
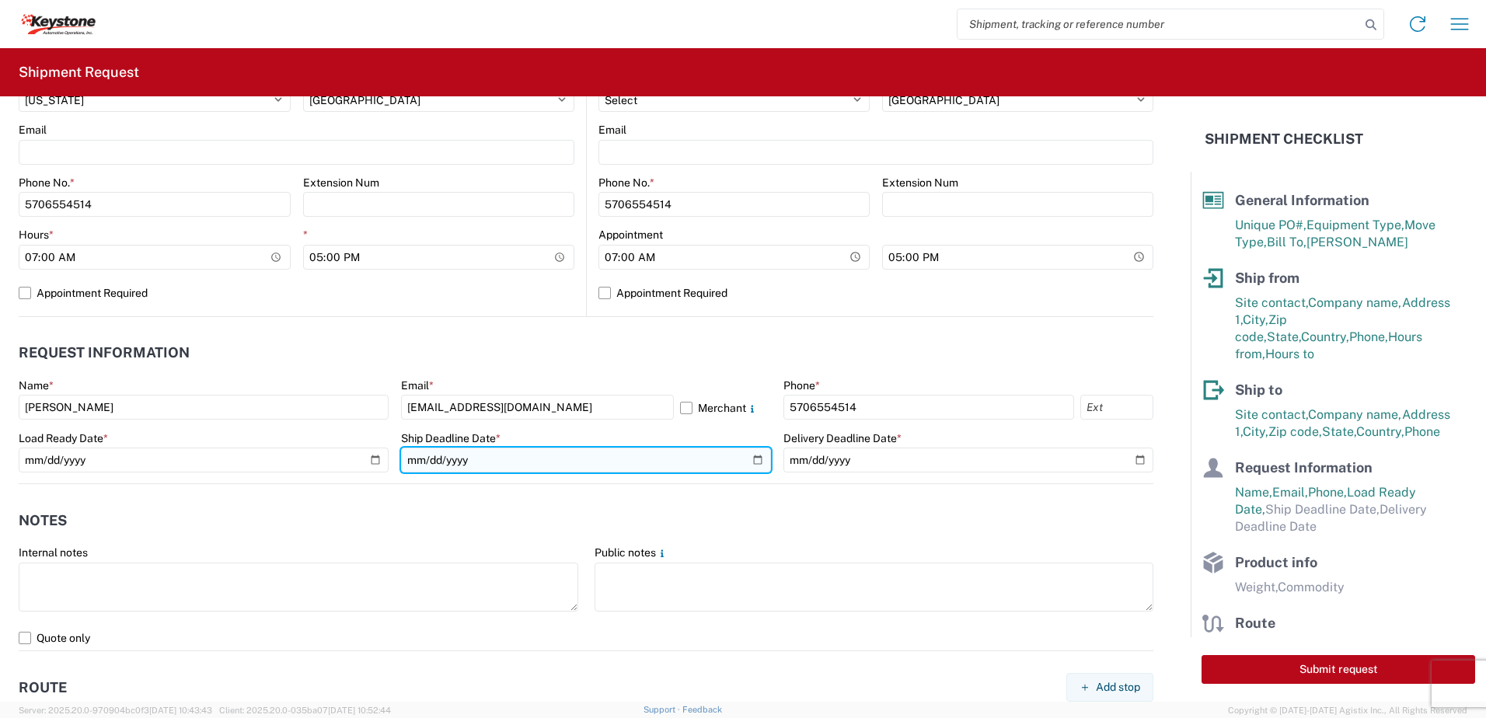
click at [757, 460] on input "date" at bounding box center [586, 460] width 370 height 25
click at [749, 460] on input "date" at bounding box center [586, 460] width 370 height 25
type input "[DATE]"
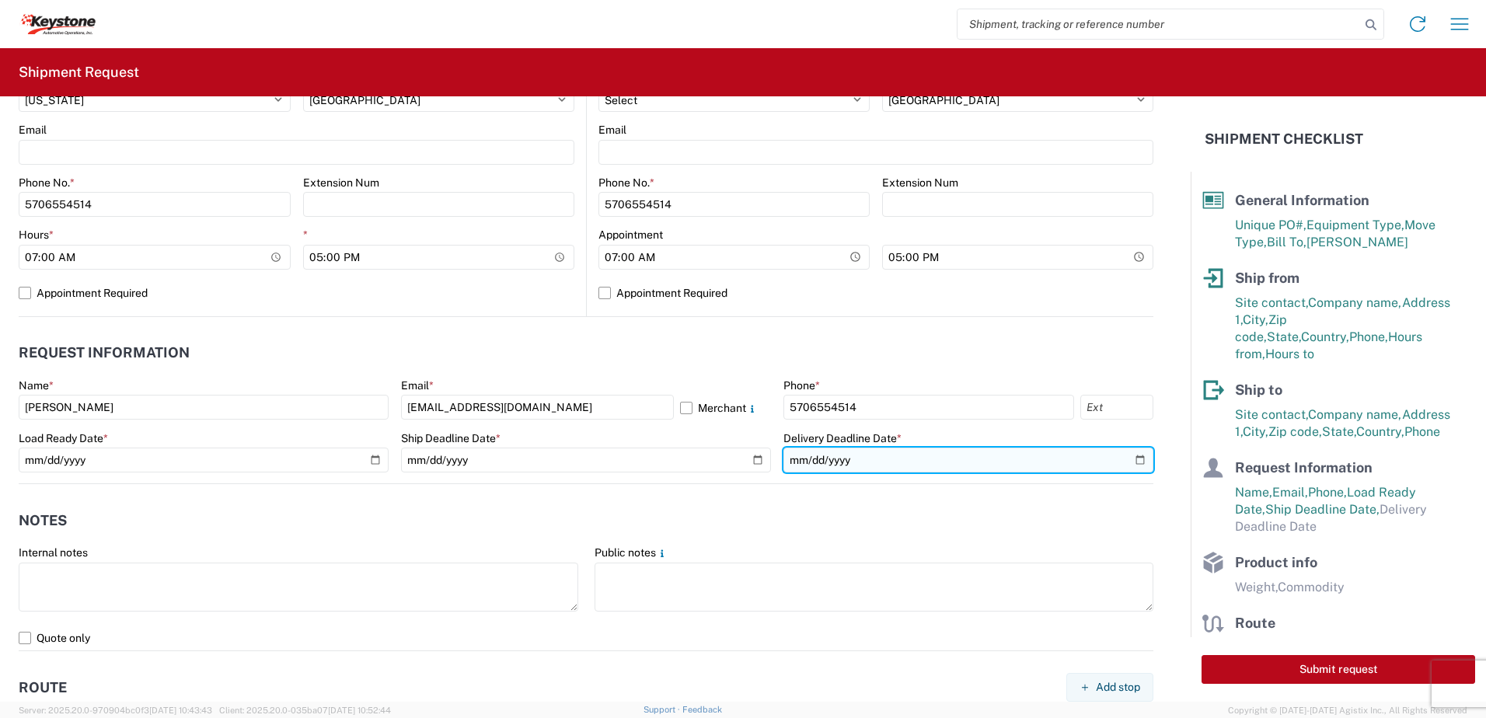
click at [1131, 457] on input "date" at bounding box center [968, 460] width 370 height 25
type input "[DATE]"
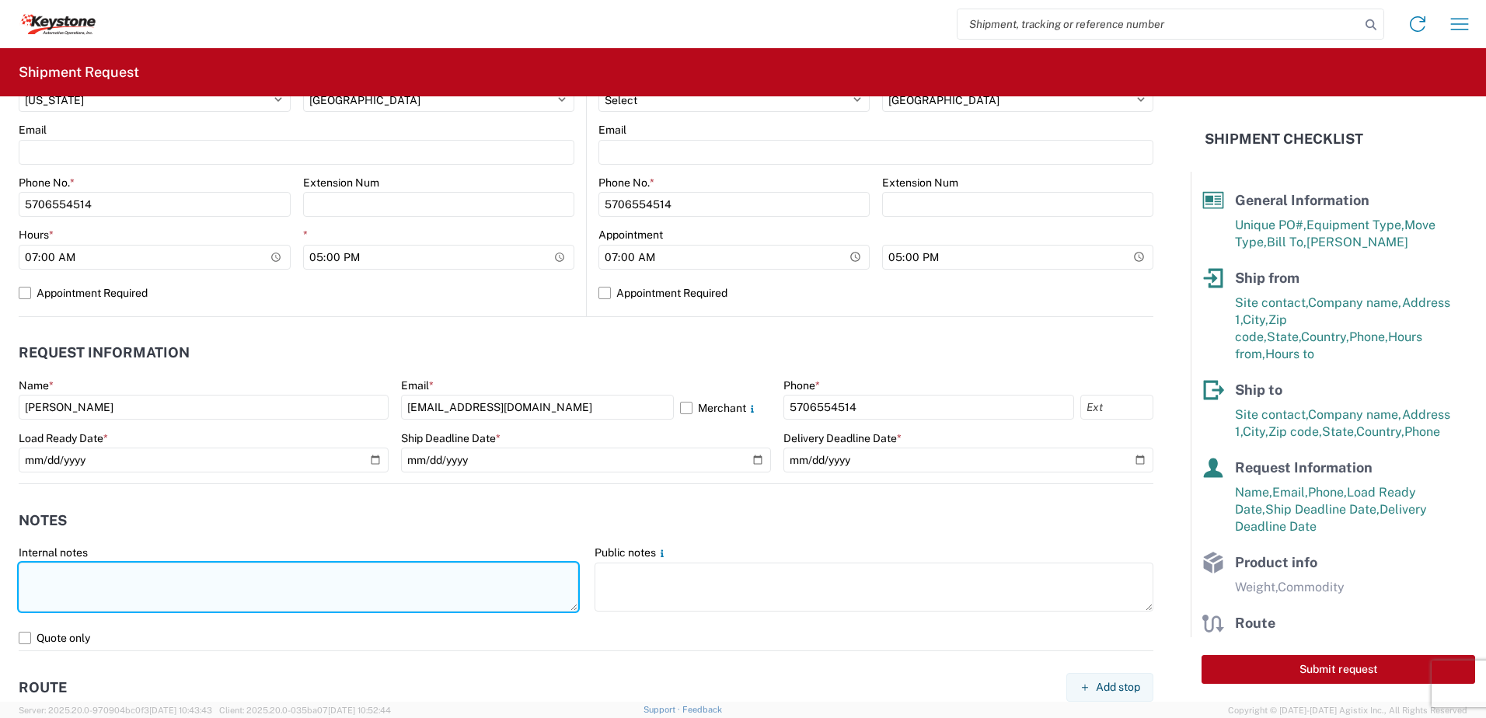
click at [242, 587] on textarea at bounding box center [298, 587] width 559 height 49
type textarea "Already booked with R & L Load shipped night of [DATE]"
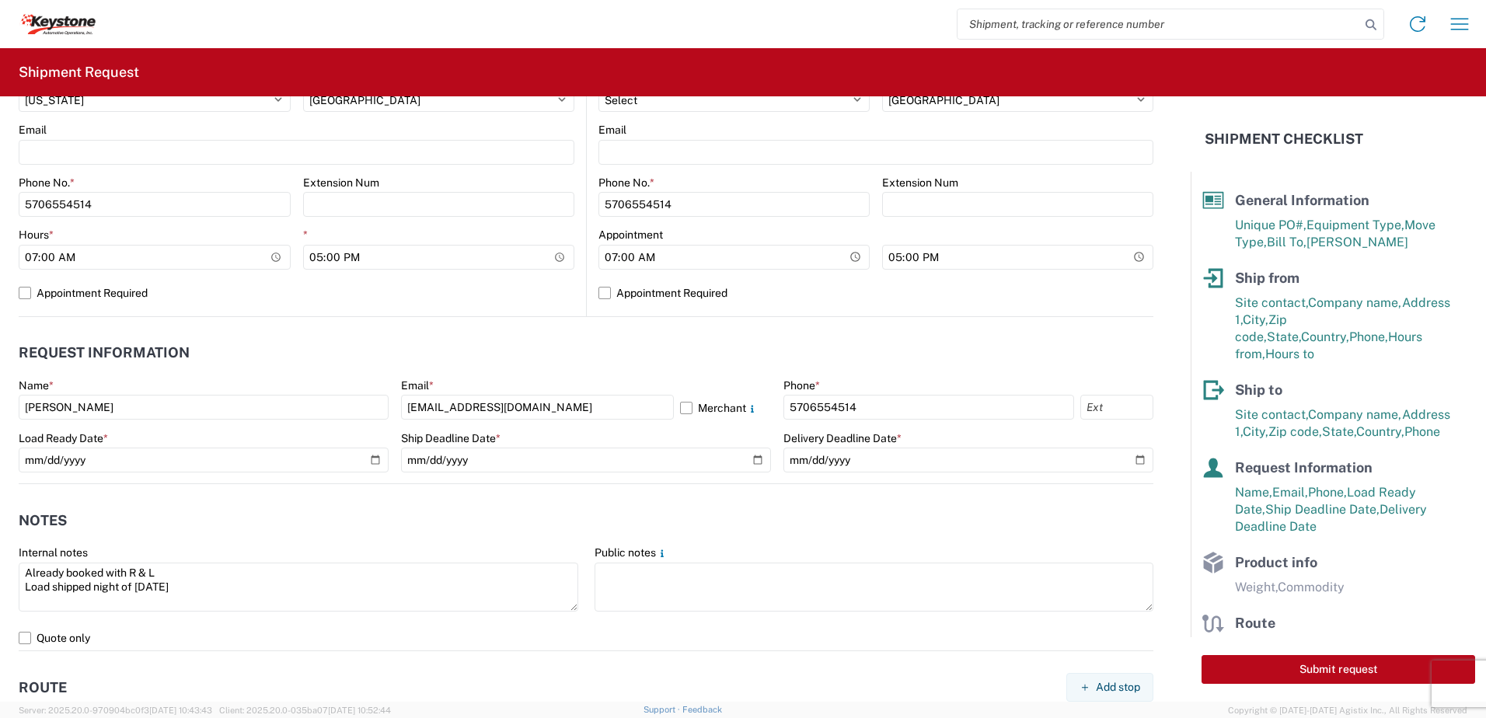
click at [218, 517] on header "Notes" at bounding box center [586, 520] width 1134 height 35
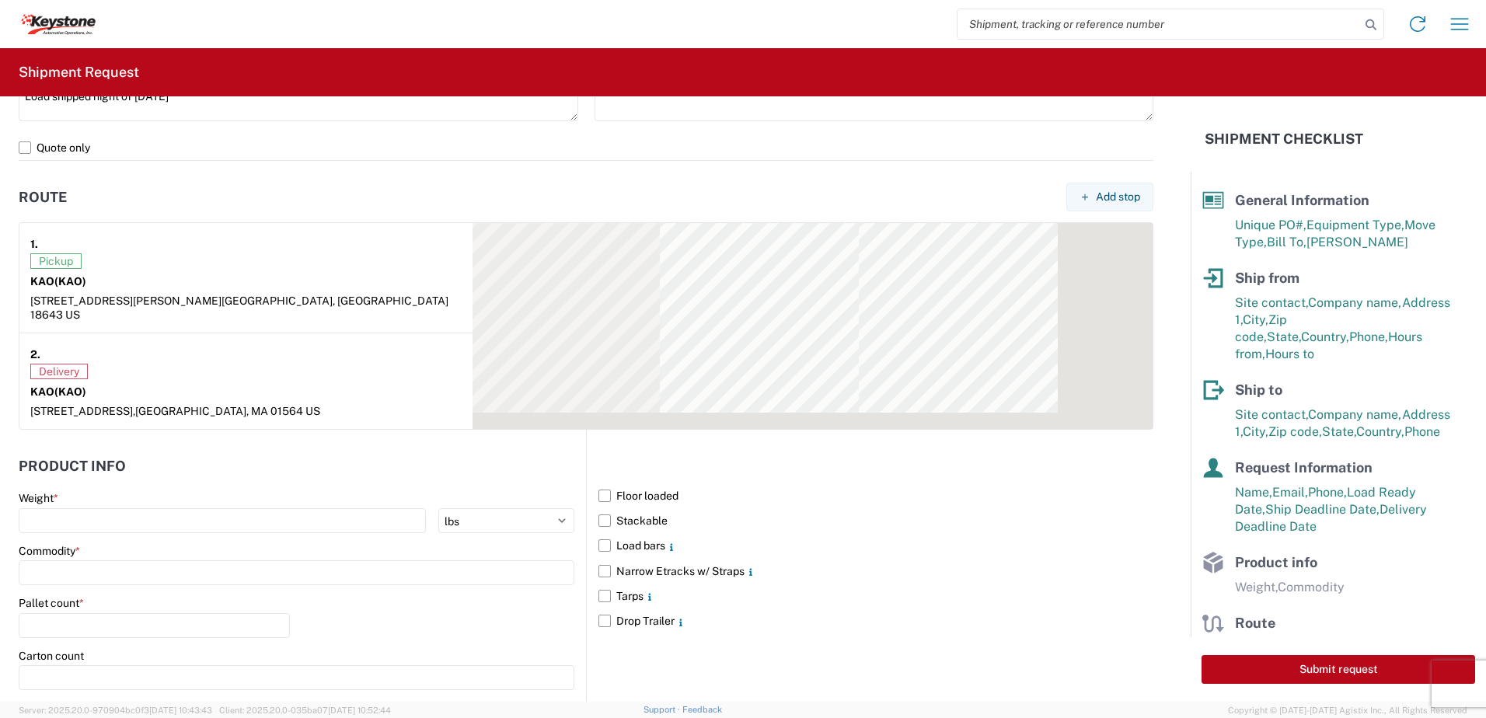
scroll to position [1243, 0]
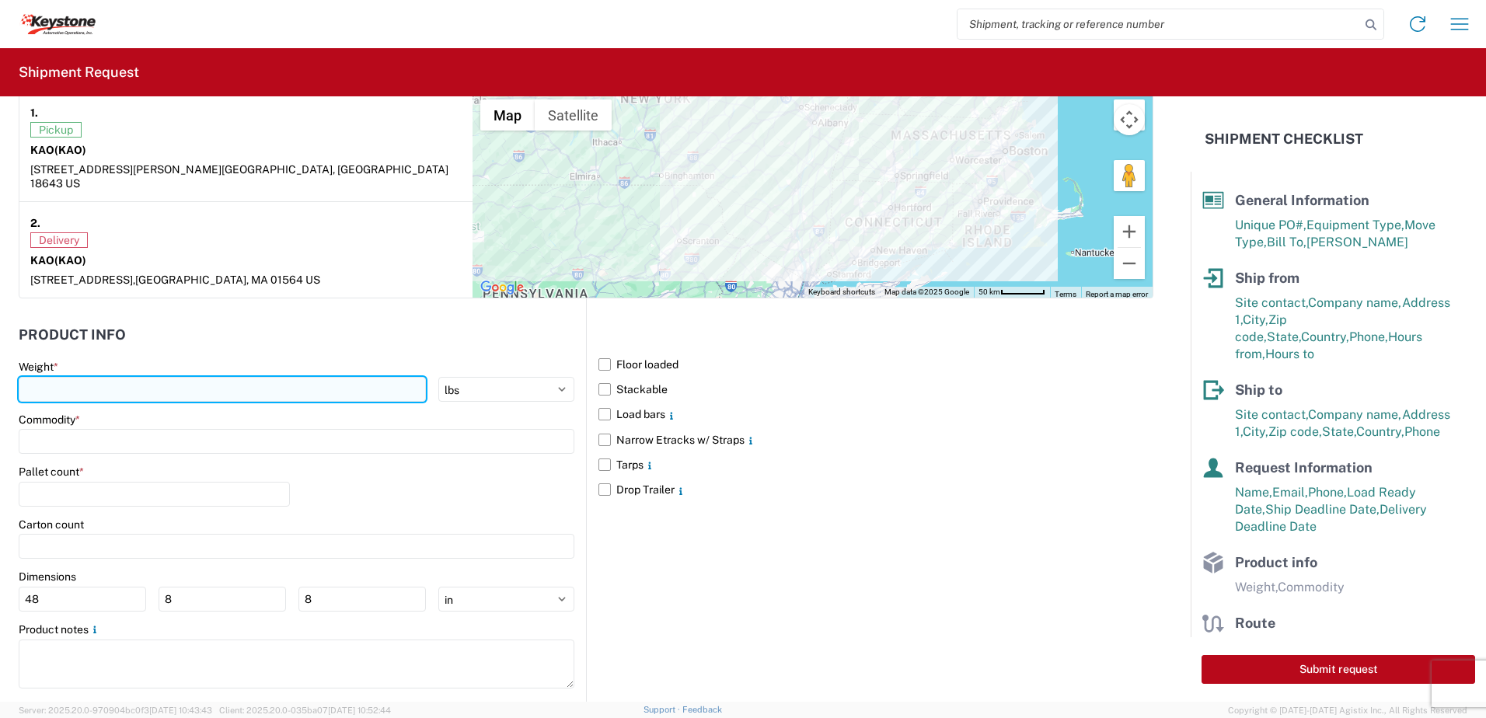
click at [92, 377] on input "number" at bounding box center [222, 389] width 407 height 25
type input "28000"
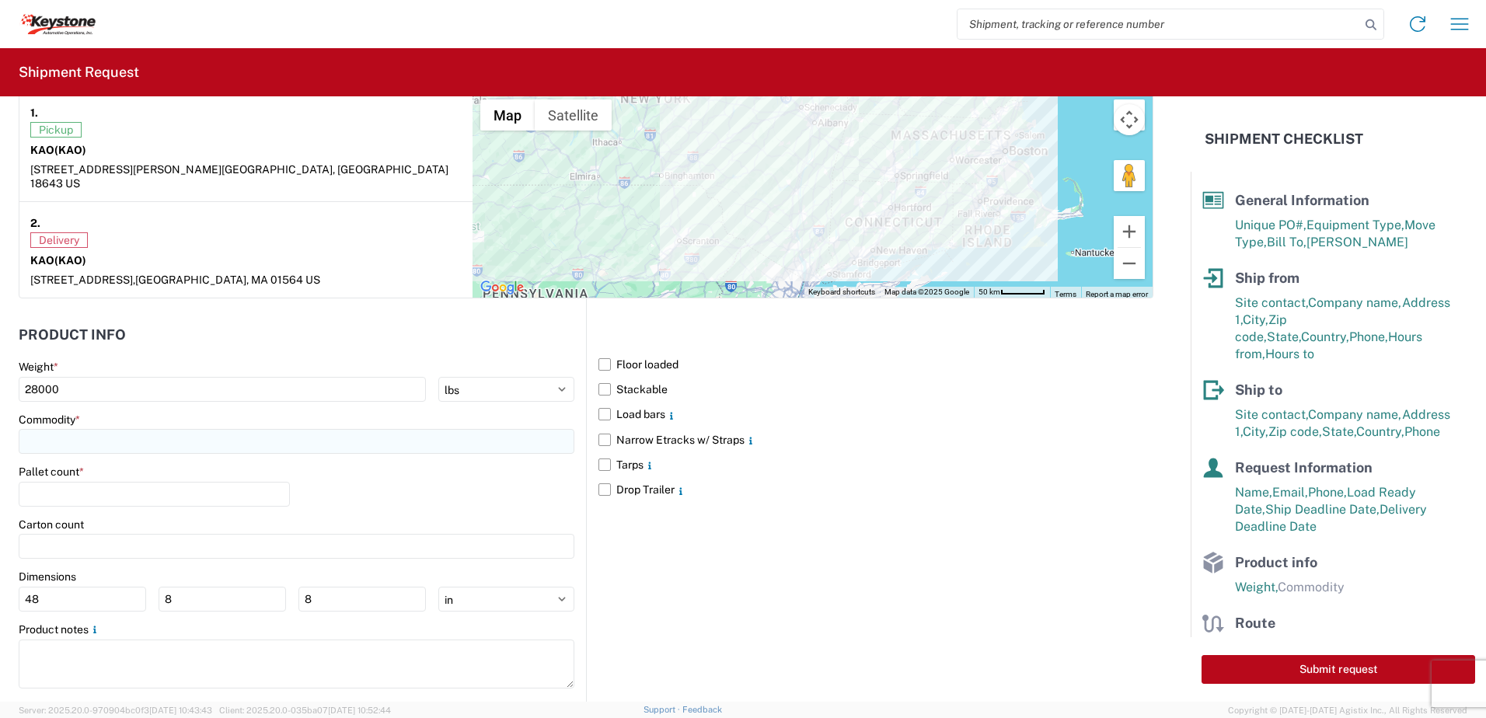
click at [130, 429] on input at bounding box center [297, 441] width 556 height 25
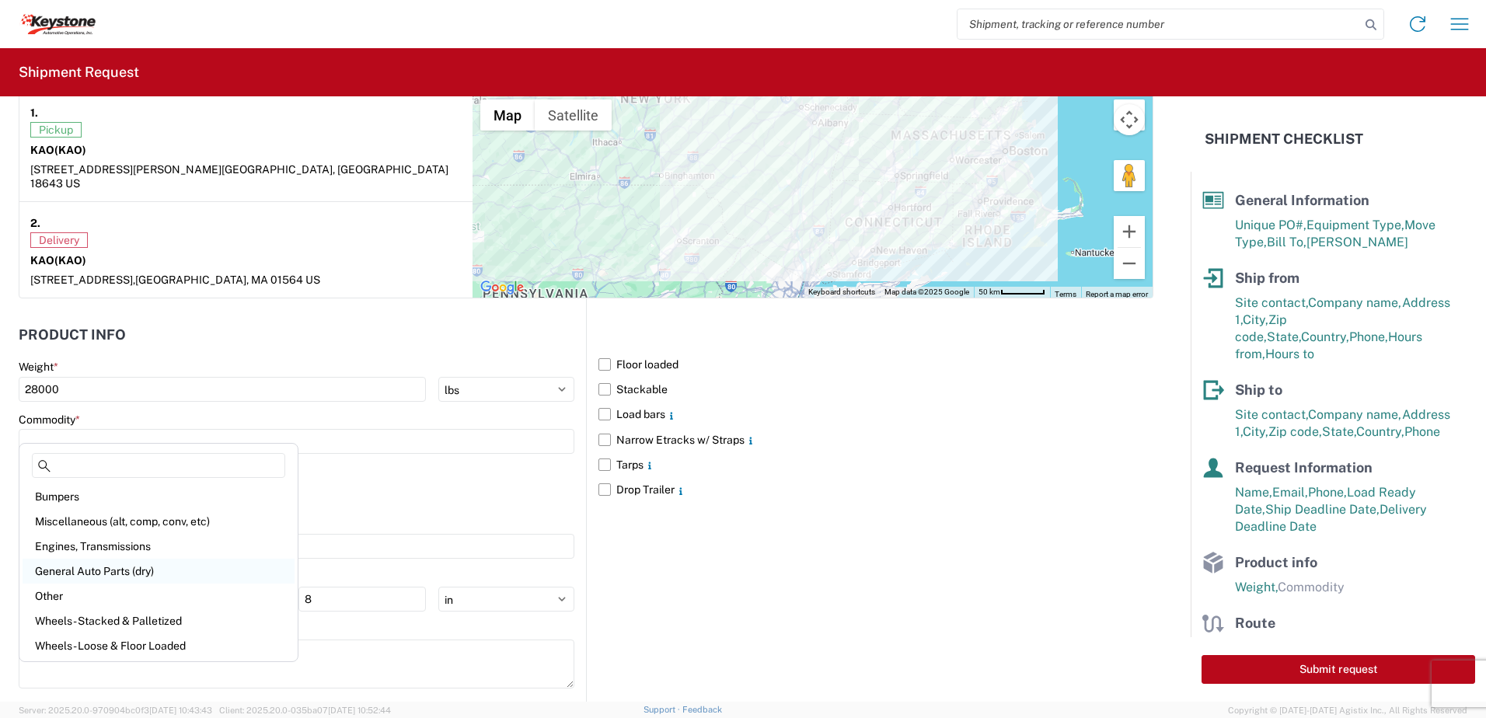
click at [103, 564] on div "General Auto Parts (dry)" at bounding box center [159, 571] width 272 height 25
type input "General Auto Parts (dry)"
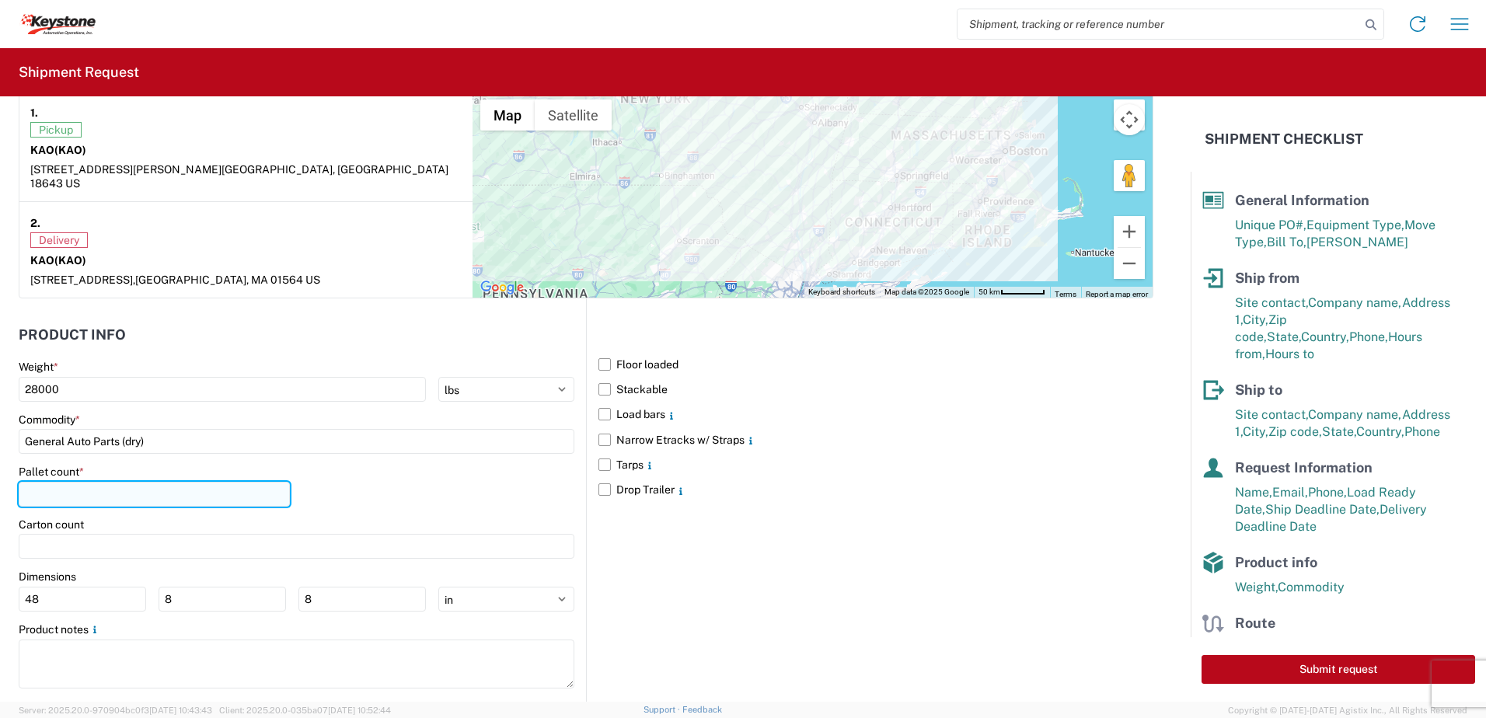
click at [93, 482] on input "number" at bounding box center [154, 494] width 271 height 25
type input "2"
type input "17"
click at [425, 466] on div "Pallet count * 17" at bounding box center [297, 491] width 556 height 53
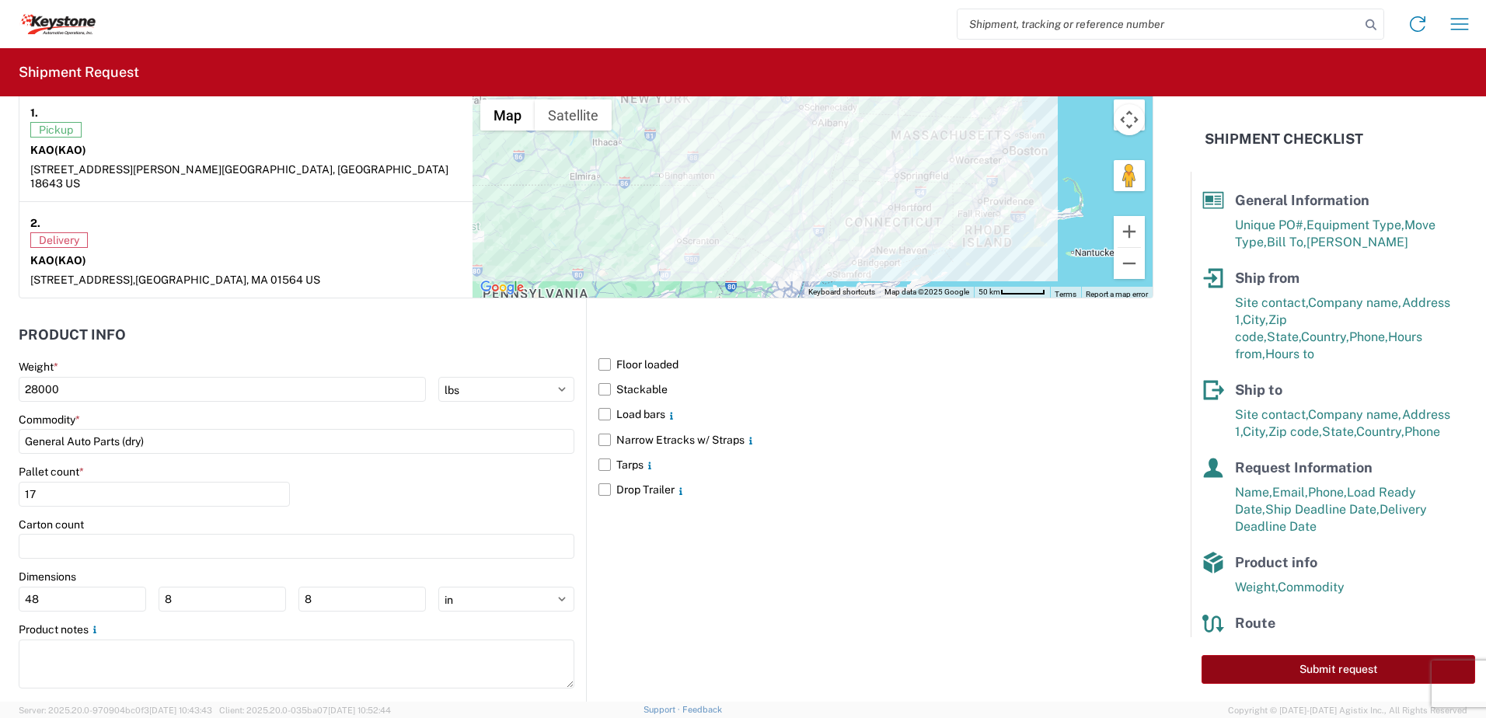
click at [1341, 666] on button "Submit request" at bounding box center [1338, 669] width 274 height 29
select select "PA"
select select "US"
